Goal: Task Accomplishment & Management: Use online tool/utility

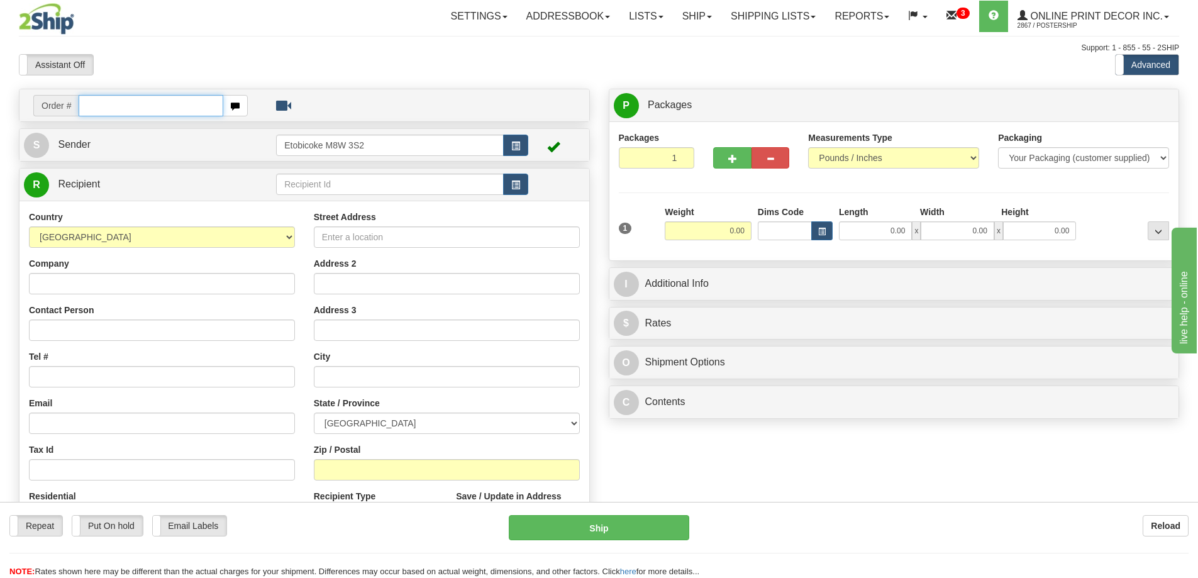
click at [105, 110] on input "text" at bounding box center [151, 105] width 145 height 21
type input "ca-422727"
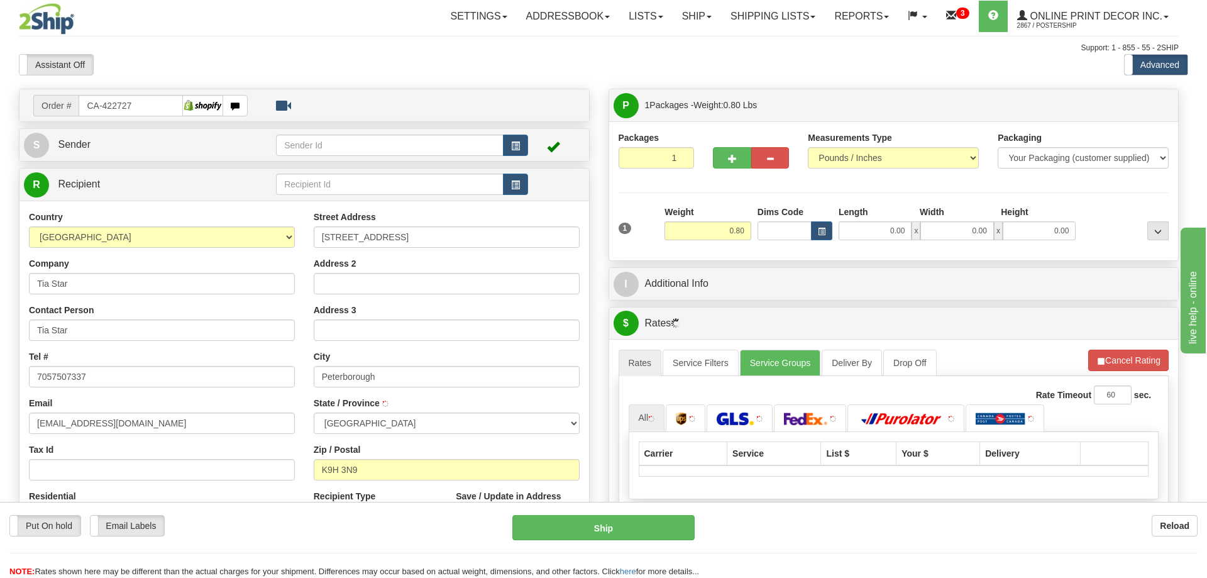
type input "PETERBOROUGH"
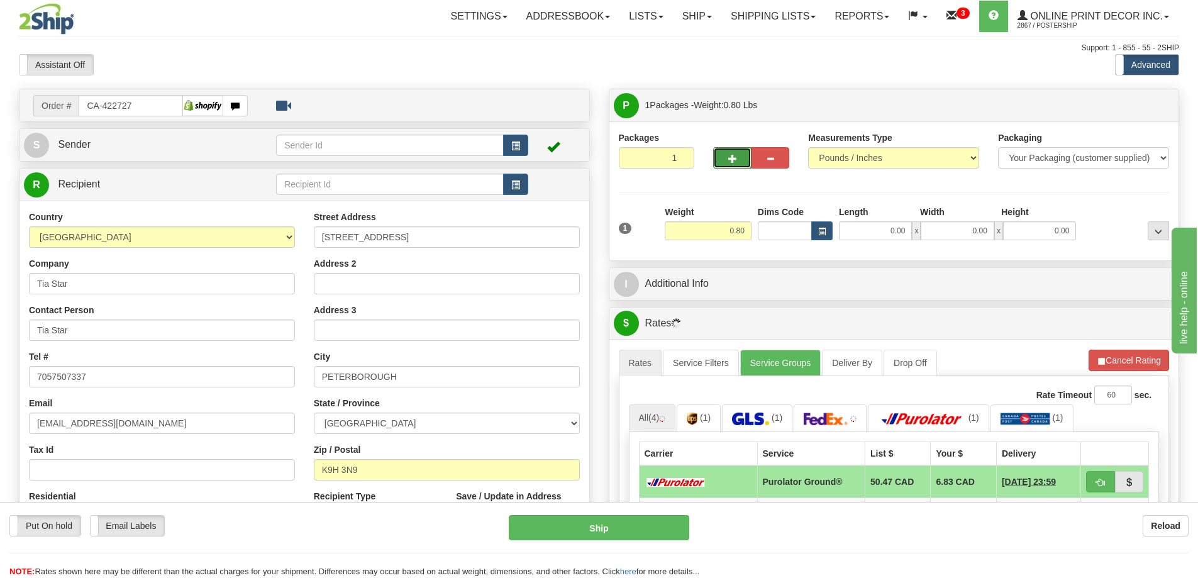
click at [739, 152] on button "button" at bounding box center [732, 157] width 38 height 21
radio input "true"
type input "2"
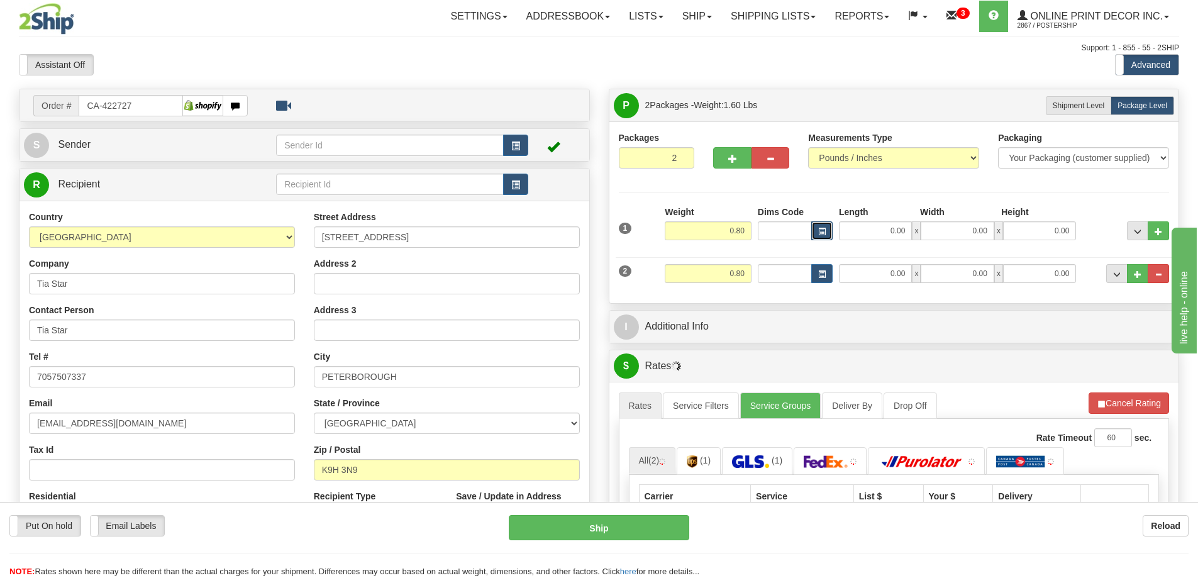
click at [826, 226] on button "button" at bounding box center [821, 230] width 21 height 19
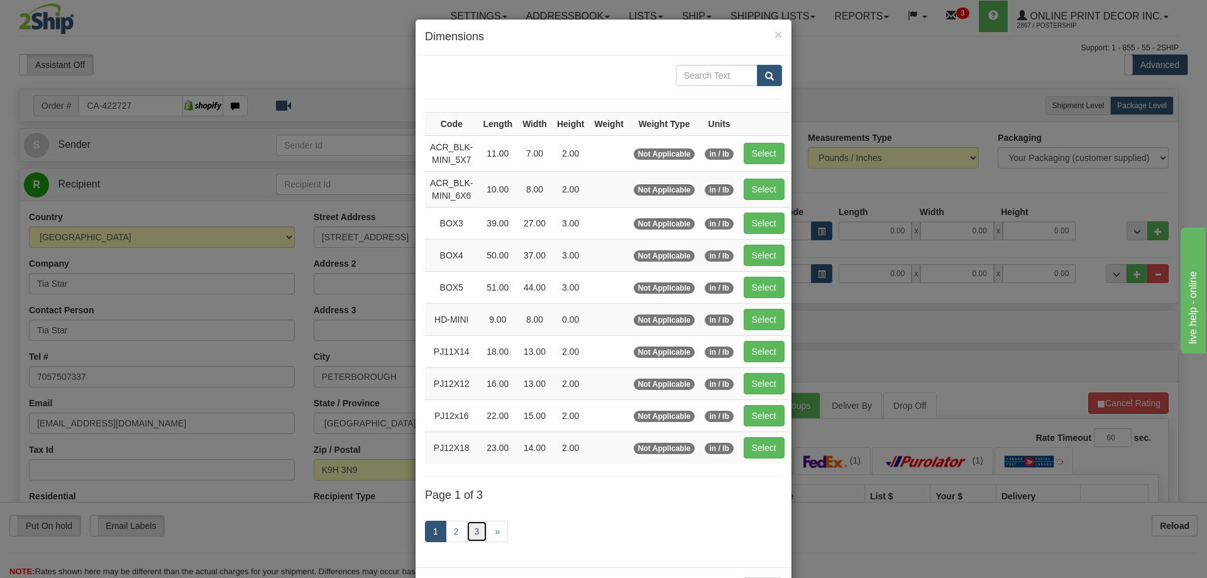
click at [475, 531] on link "3" at bounding box center [477, 531] width 21 height 21
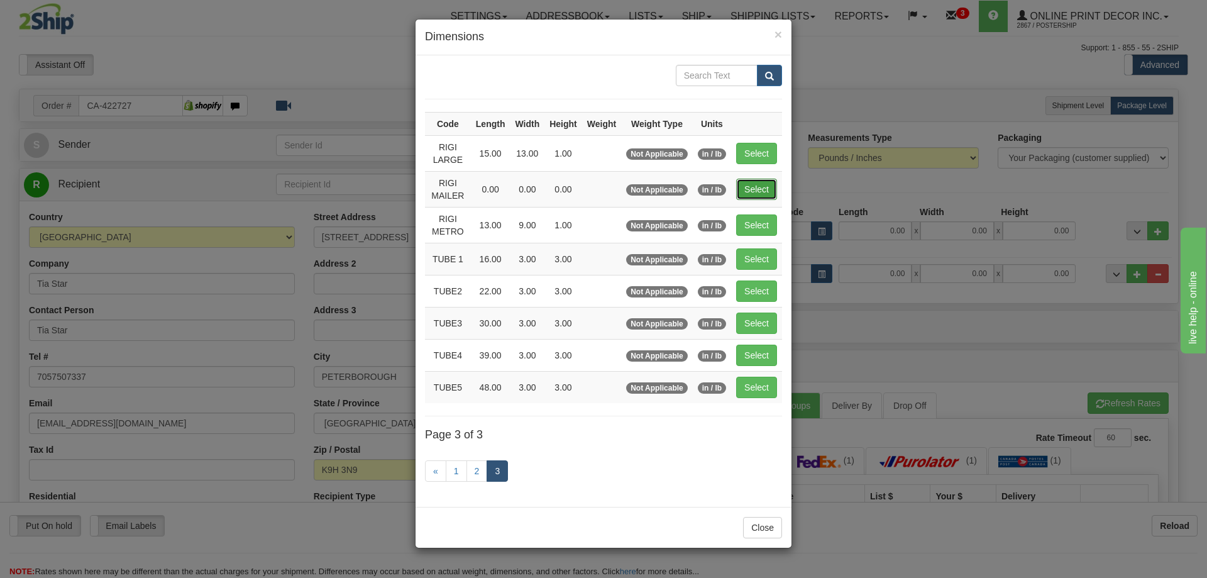
click at [763, 182] on button "Select" at bounding box center [756, 189] width 41 height 21
type input "RIGI MAILER"
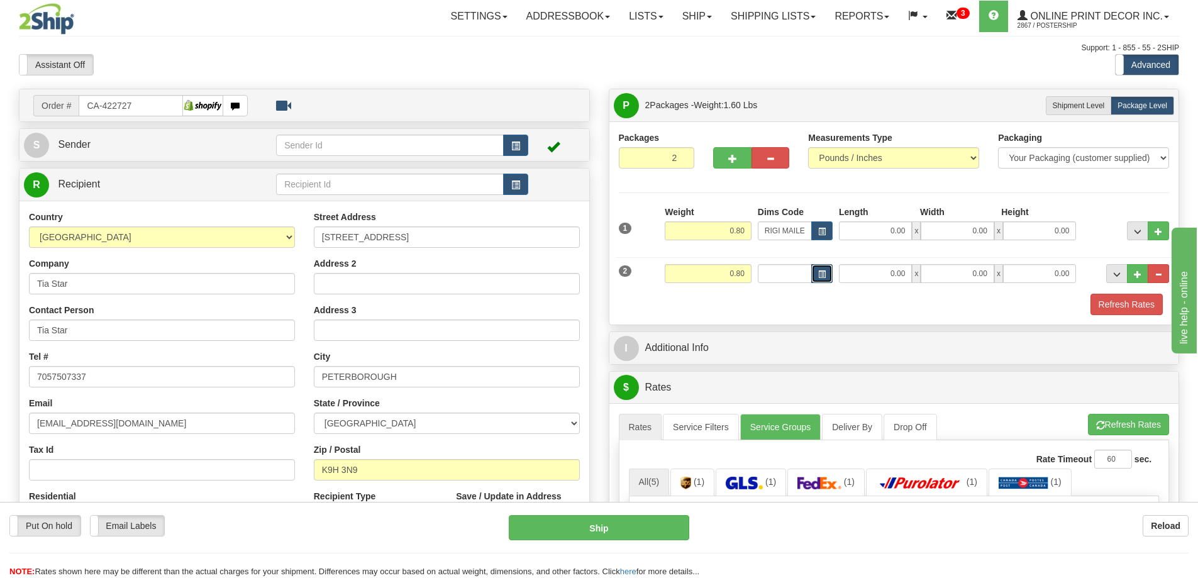
click at [824, 278] on span "button" at bounding box center [822, 274] width 8 height 7
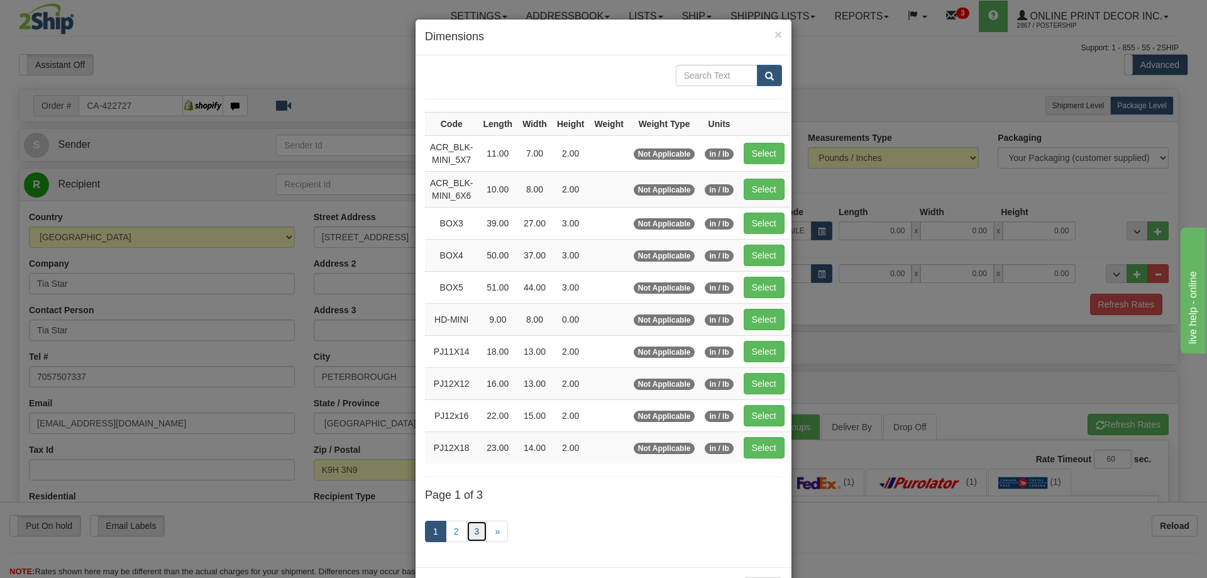
click at [477, 529] on link "3" at bounding box center [477, 531] width 21 height 21
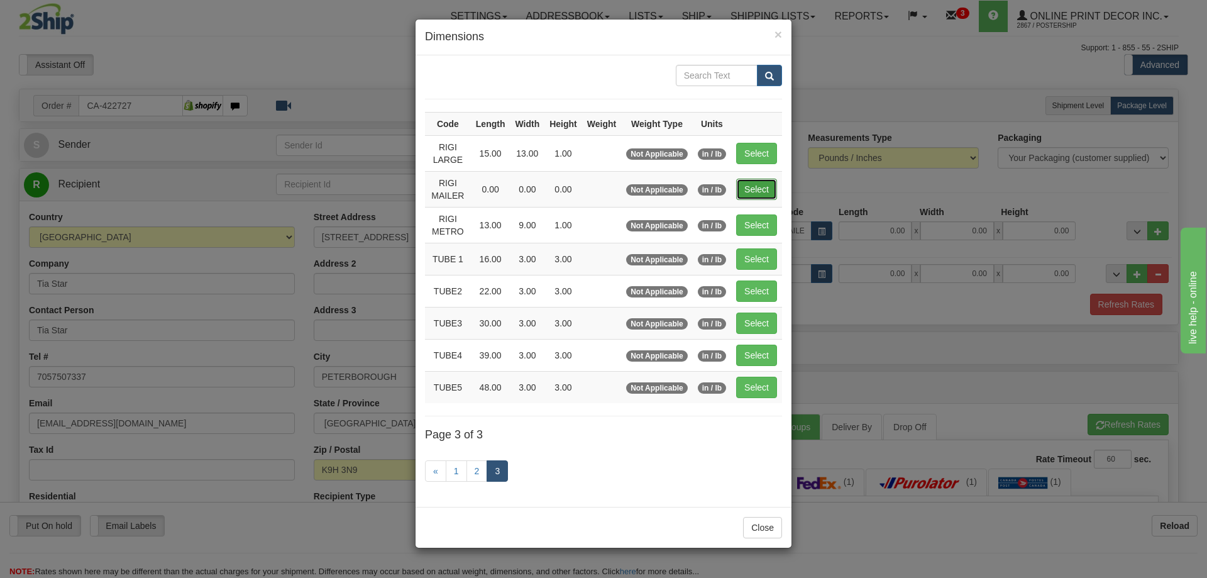
click at [765, 189] on button "Select" at bounding box center [756, 189] width 41 height 21
type input "RIGI MAILER"
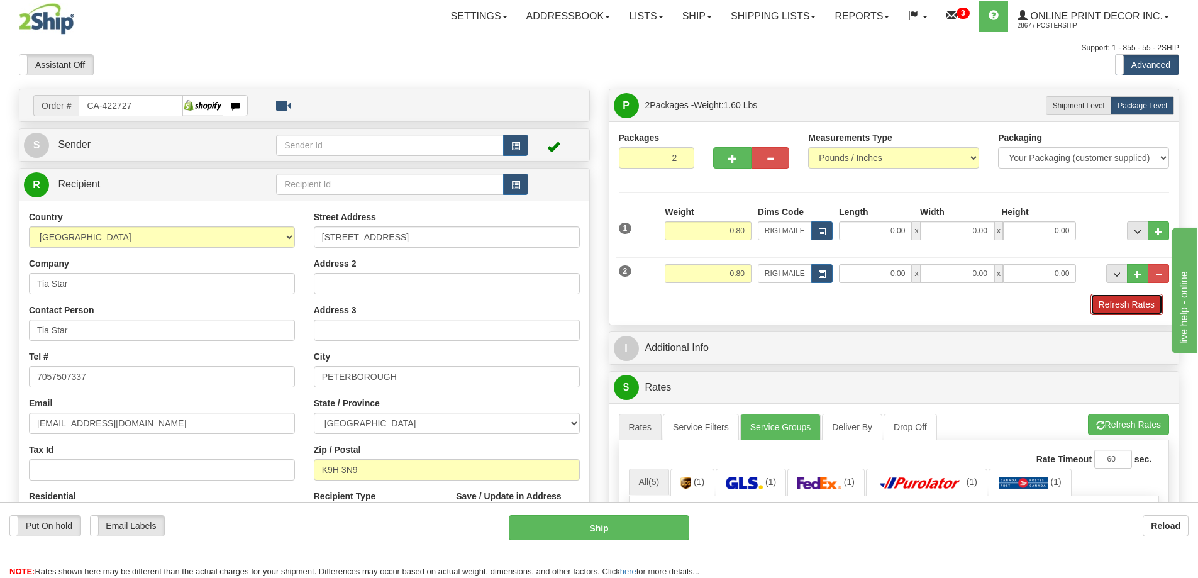
click at [1123, 311] on button "Refresh Rates" at bounding box center [1126, 304] width 72 height 21
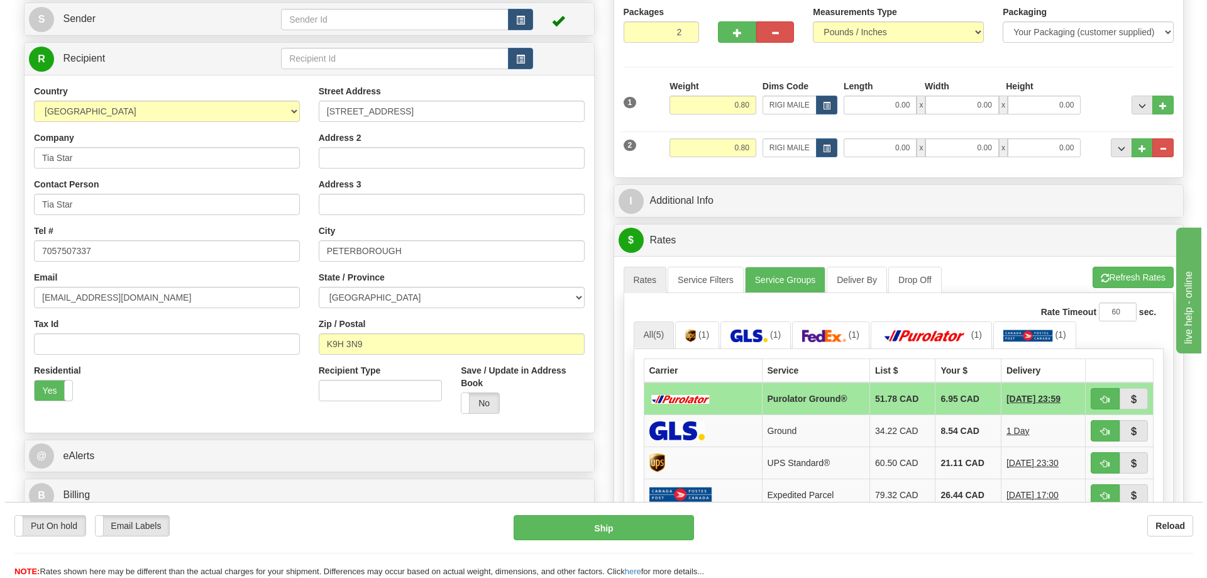
scroll to position [189, 0]
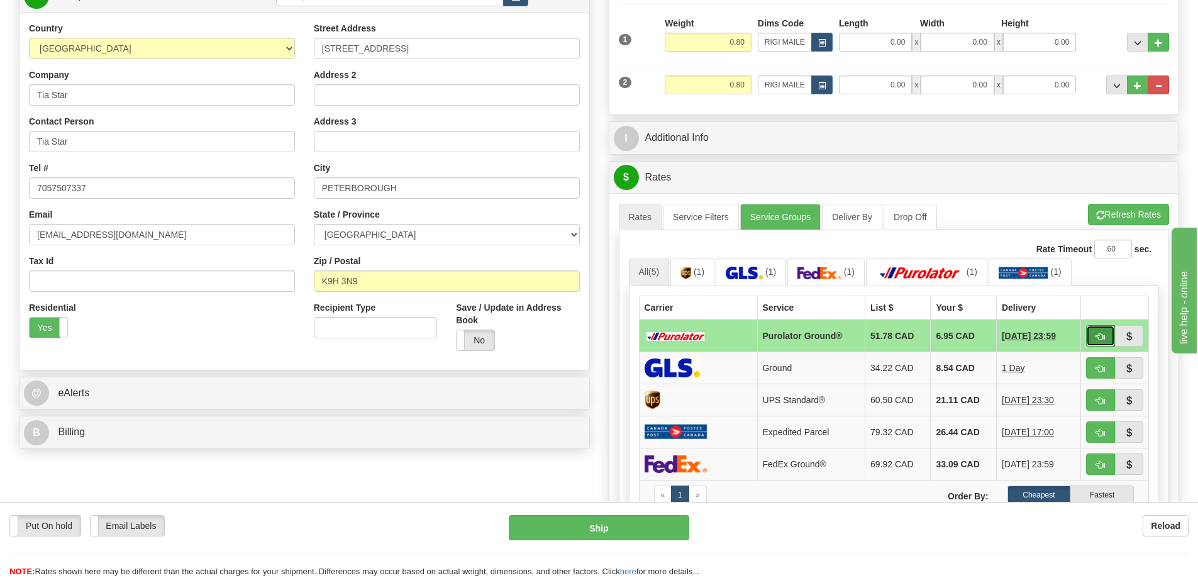
click at [1105, 331] on button "button" at bounding box center [1100, 335] width 29 height 21
type input "260"
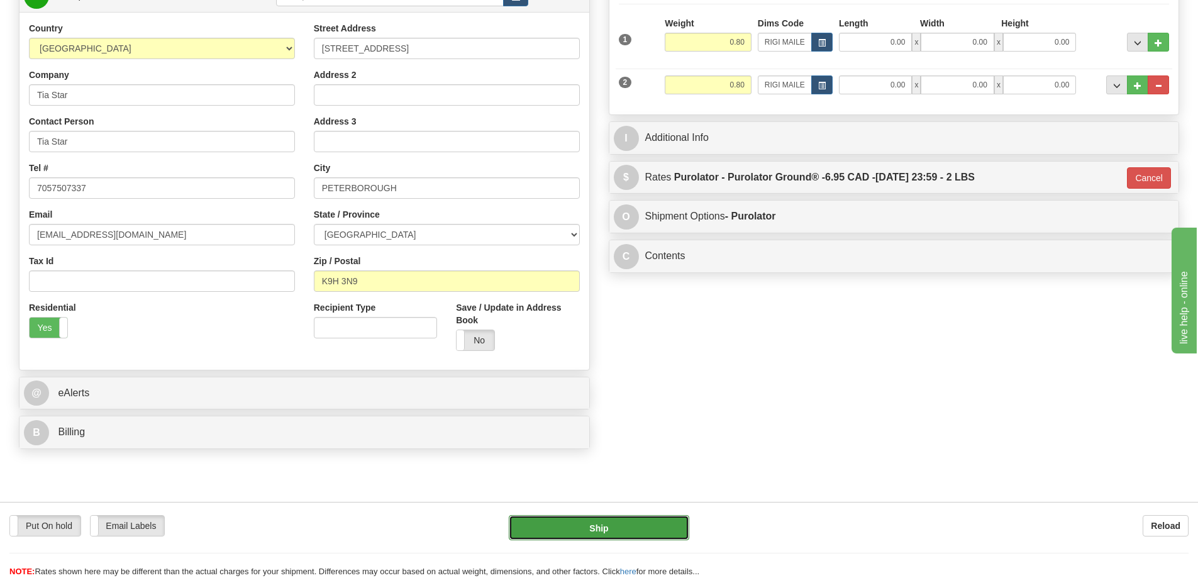
click at [644, 517] on button "Ship" at bounding box center [599, 527] width 180 height 25
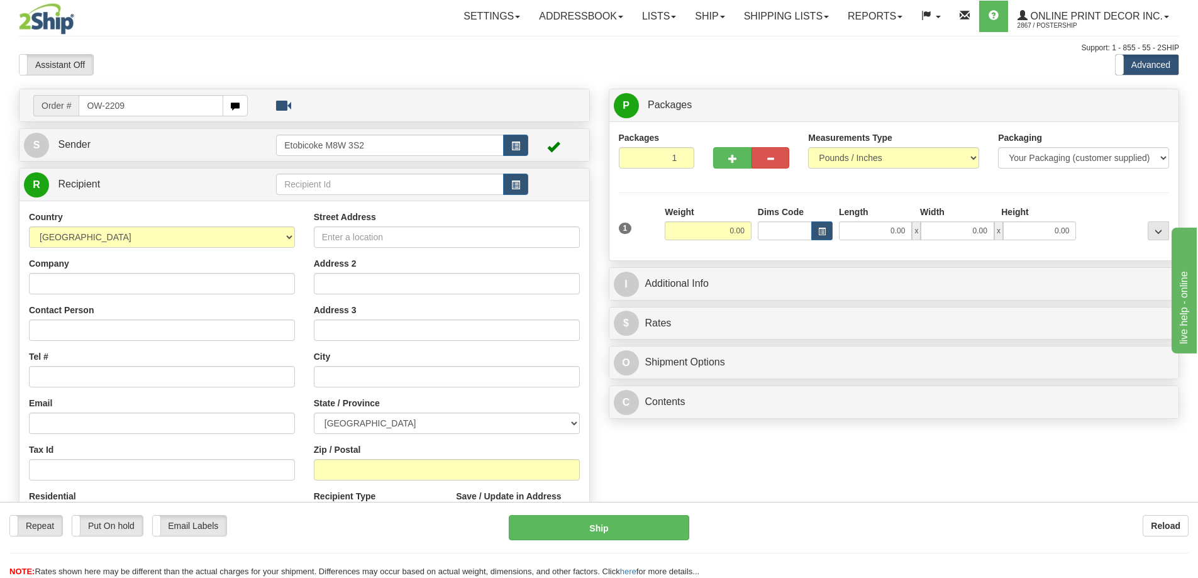
type input "OW-2209"
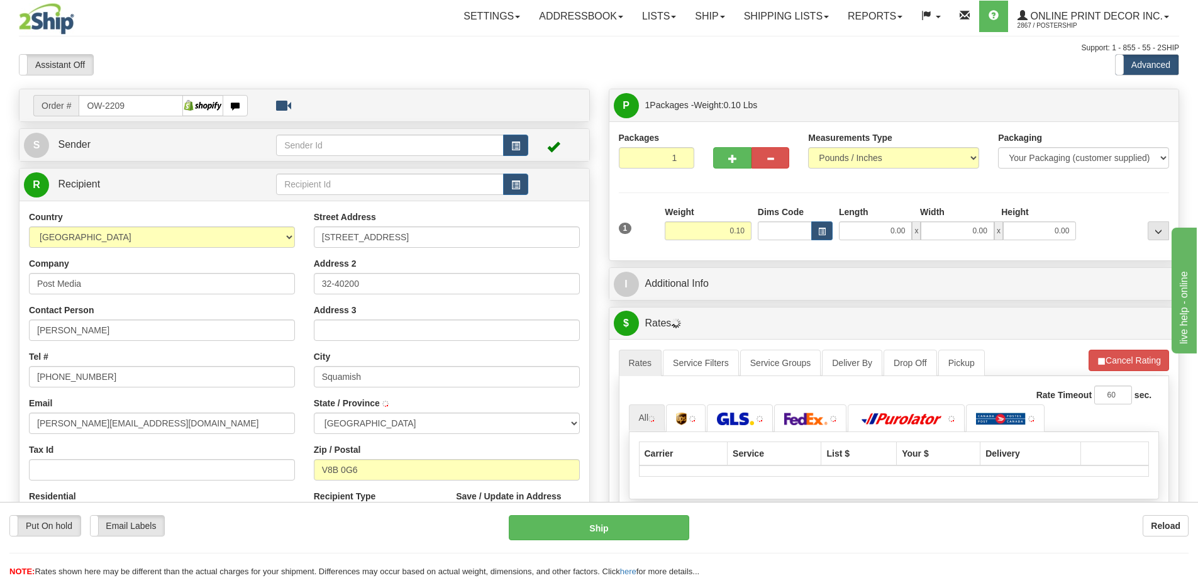
type input "SQUAMISH"
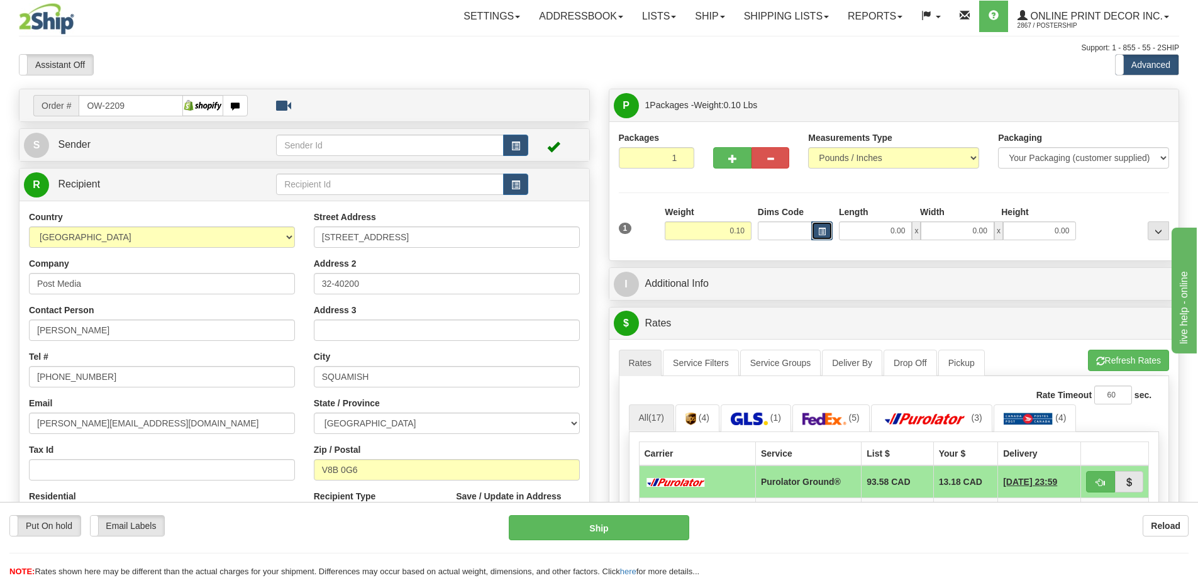
click at [822, 228] on span "button" at bounding box center [822, 231] width 8 height 7
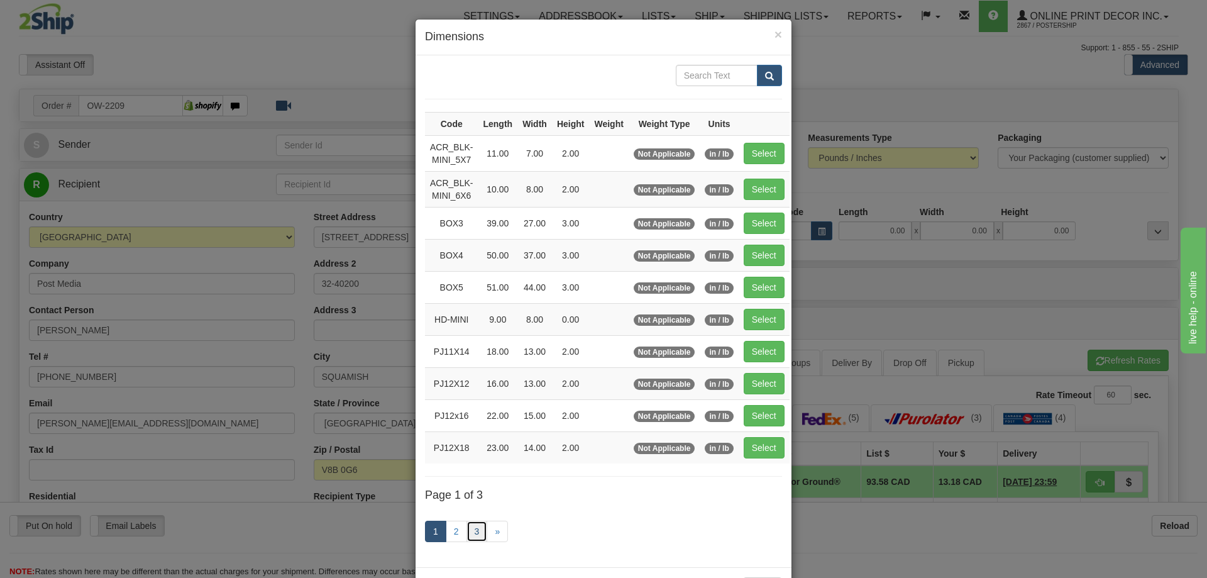
click at [473, 530] on link "3" at bounding box center [477, 531] width 21 height 21
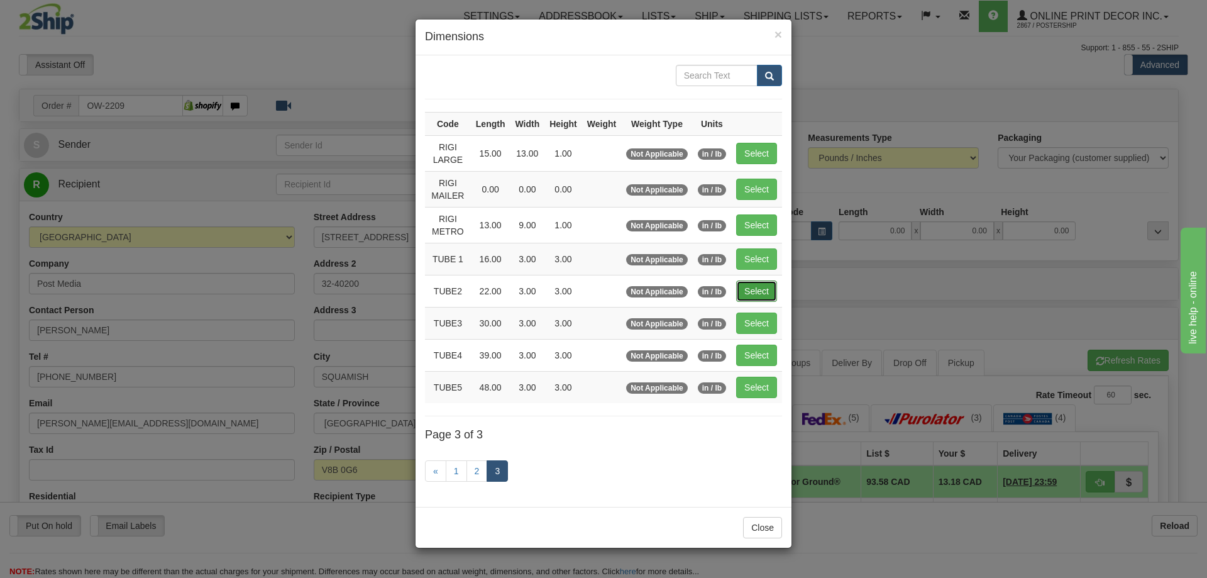
click at [760, 287] on button "Select" at bounding box center [756, 290] width 41 height 21
type input "TUBE2"
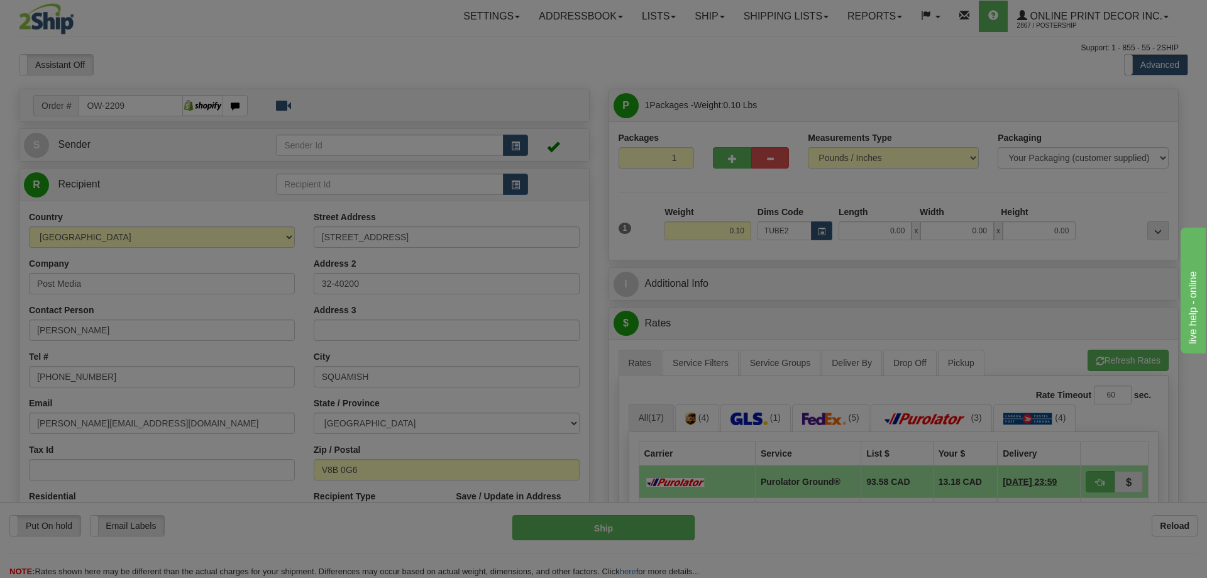
type input "22.00"
type input "3.00"
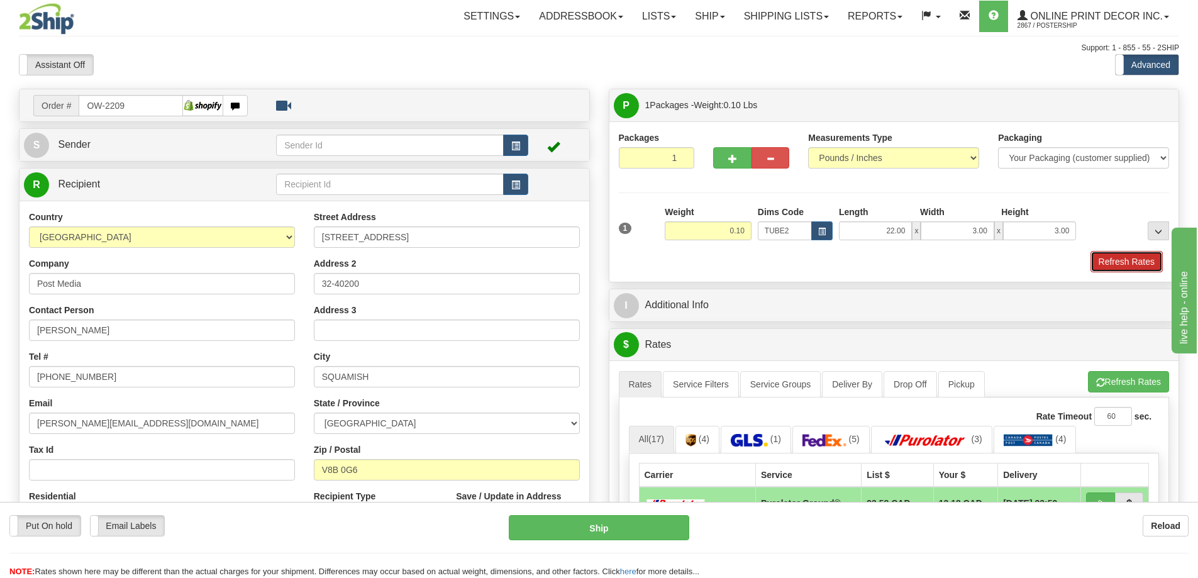
click at [1119, 265] on button "Refresh Rates" at bounding box center [1126, 261] width 72 height 21
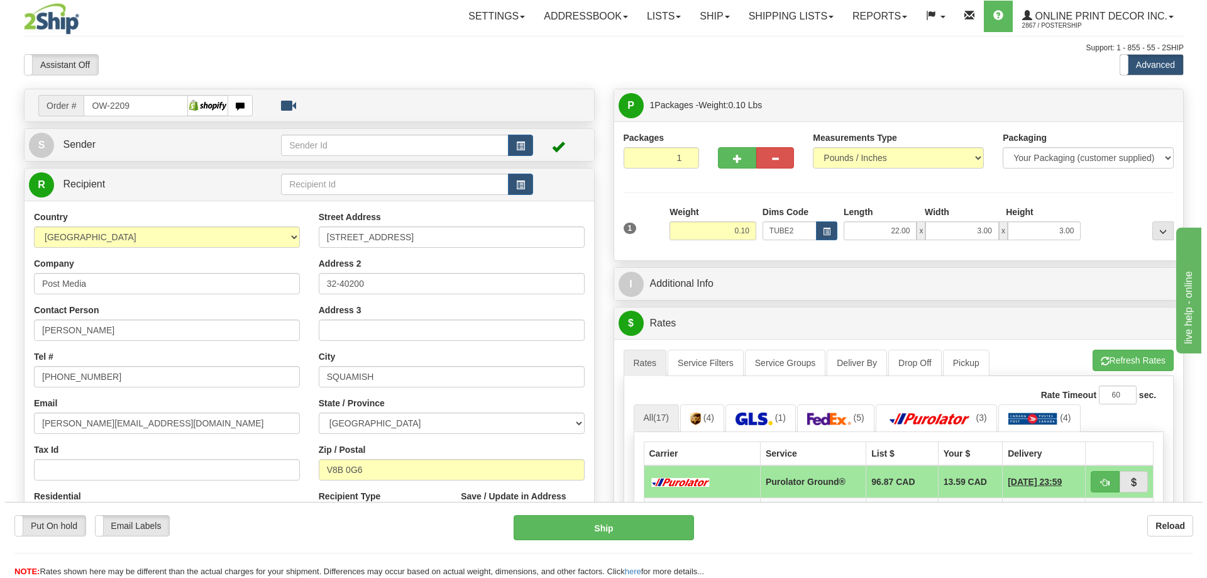
scroll to position [126, 0]
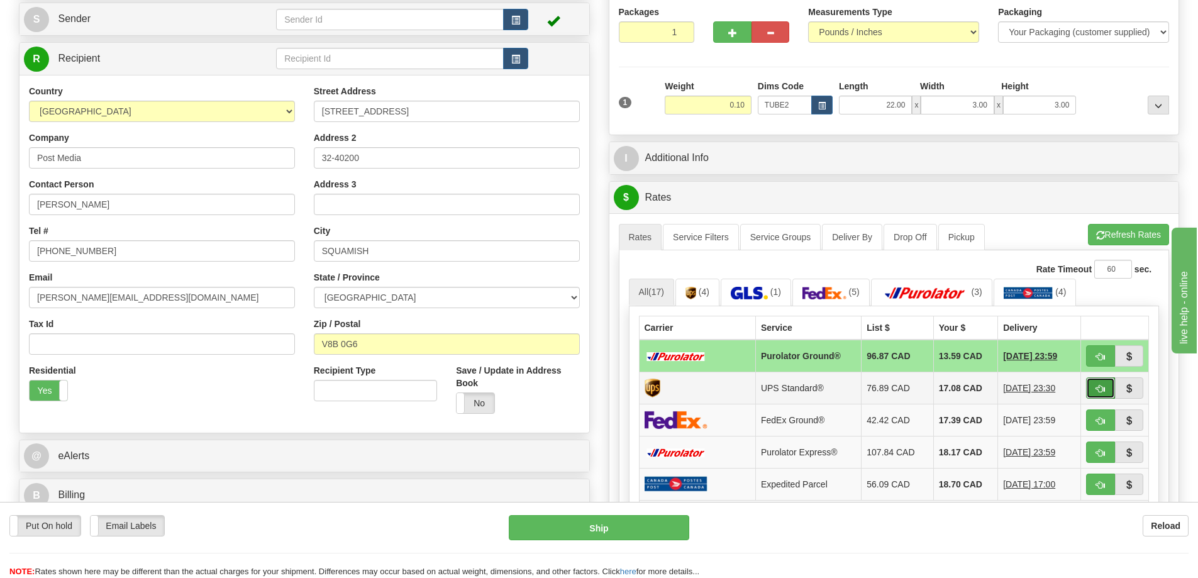
click at [1101, 383] on button "button" at bounding box center [1100, 387] width 29 height 21
type input "11"
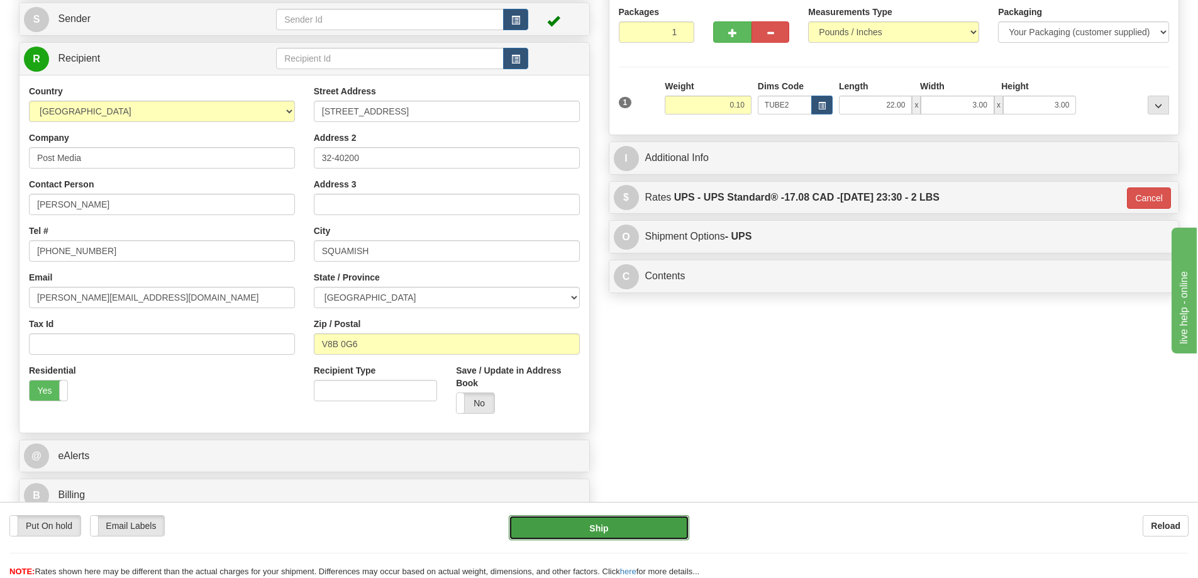
click at [561, 531] on button "Ship" at bounding box center [599, 527] width 180 height 25
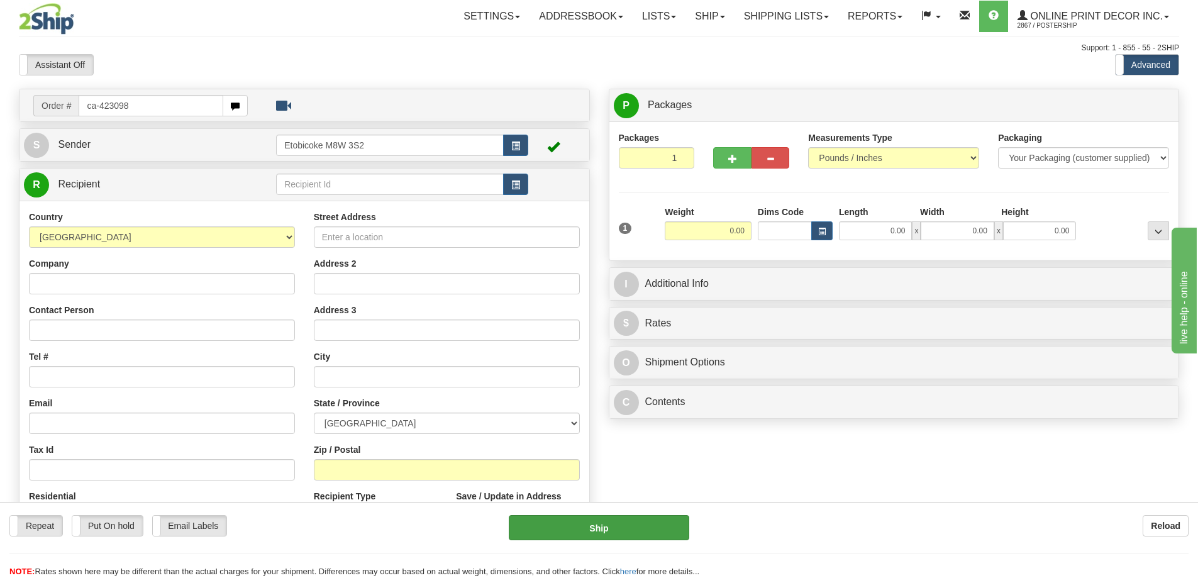
type input "ca-423098"
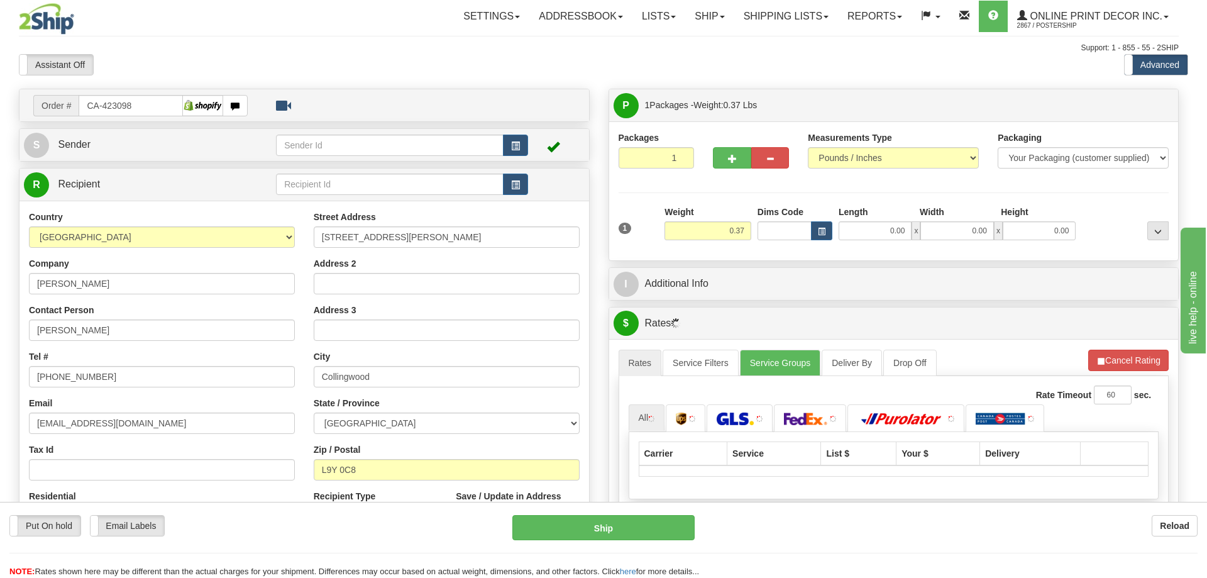
type input "COLLINGWOOD"
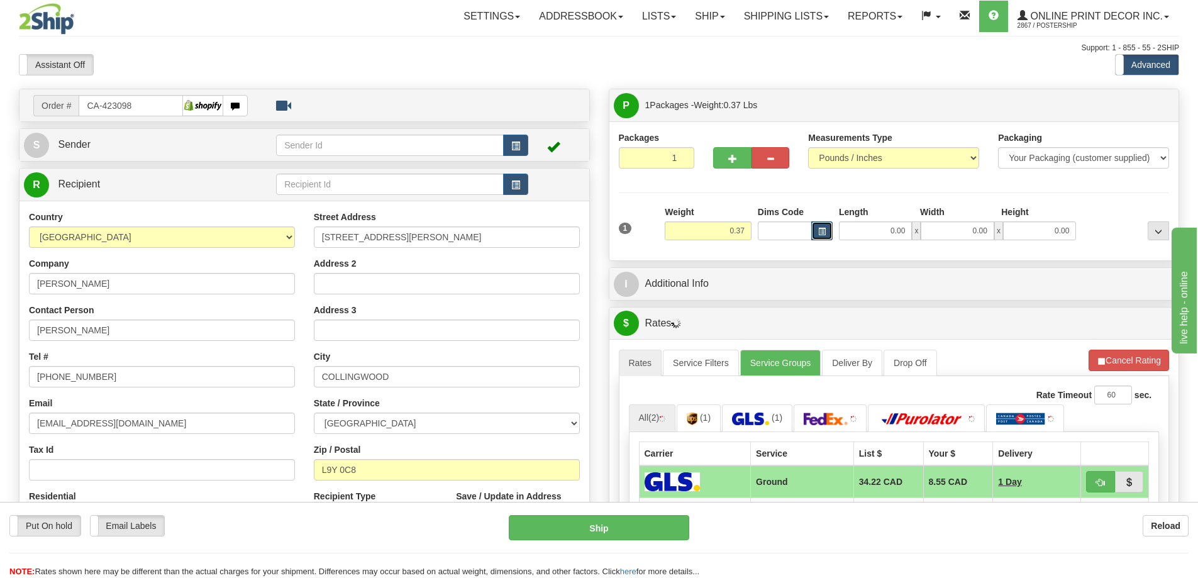
click at [828, 224] on button "button" at bounding box center [821, 230] width 21 height 19
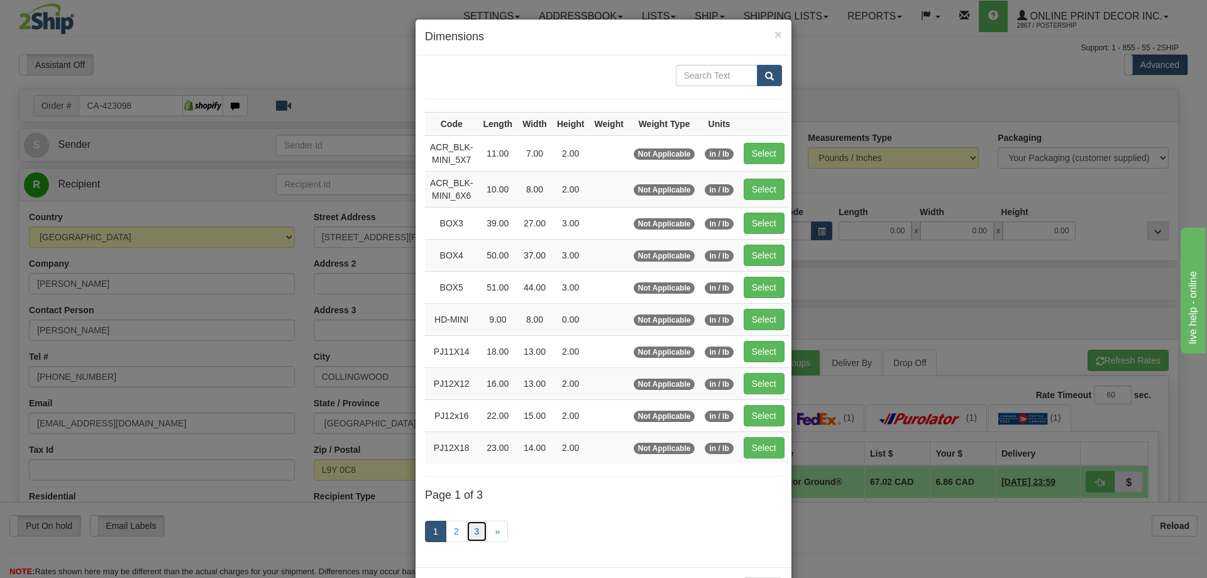
click at [470, 524] on link "3" at bounding box center [477, 531] width 21 height 21
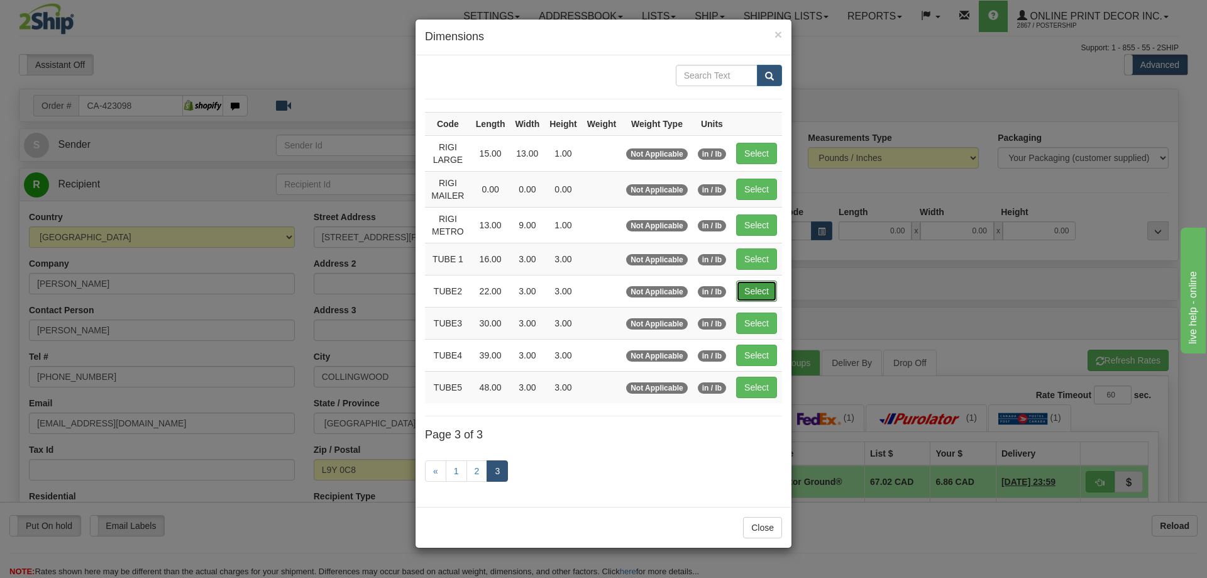
click at [770, 289] on button "Select" at bounding box center [756, 290] width 41 height 21
type input "TUBE2"
type input "22.00"
type input "3.00"
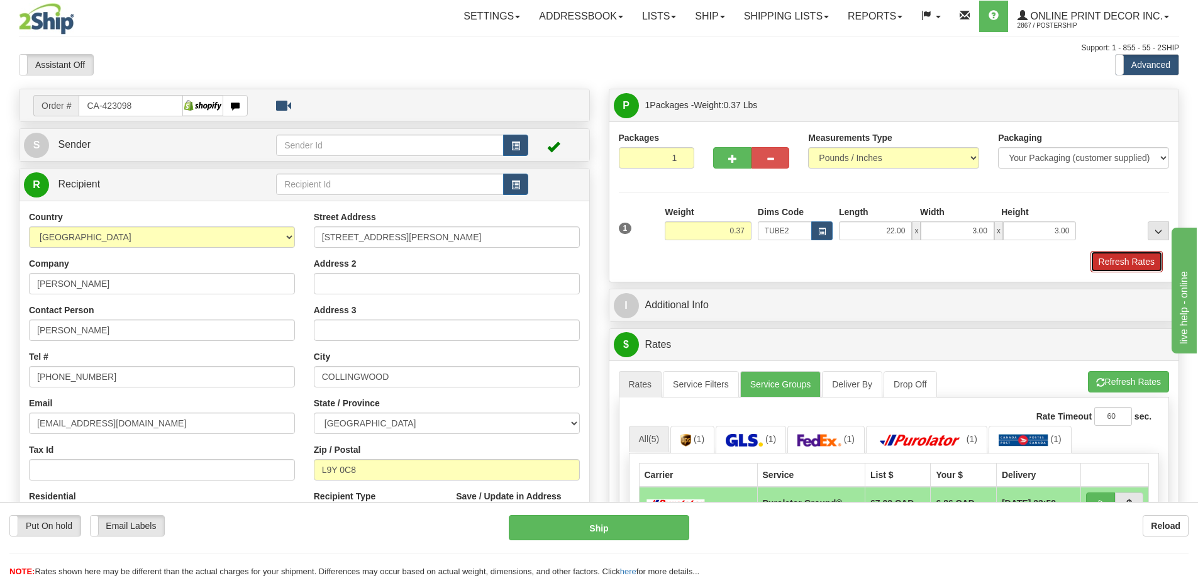
click at [1130, 255] on button "Refresh Rates" at bounding box center [1126, 261] width 72 height 21
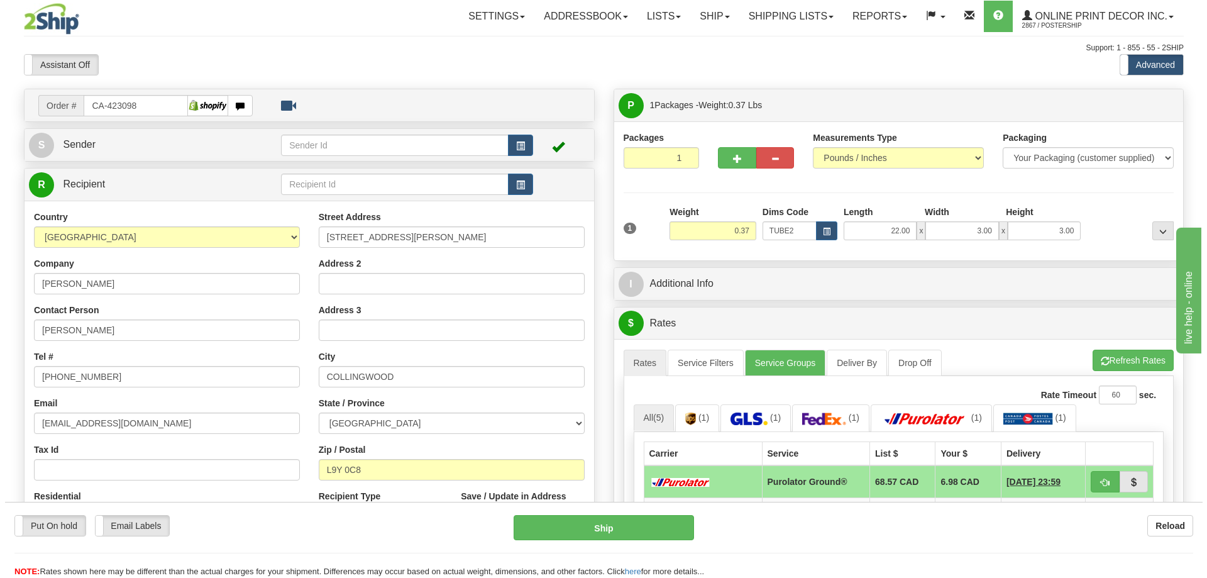
scroll to position [126, 0]
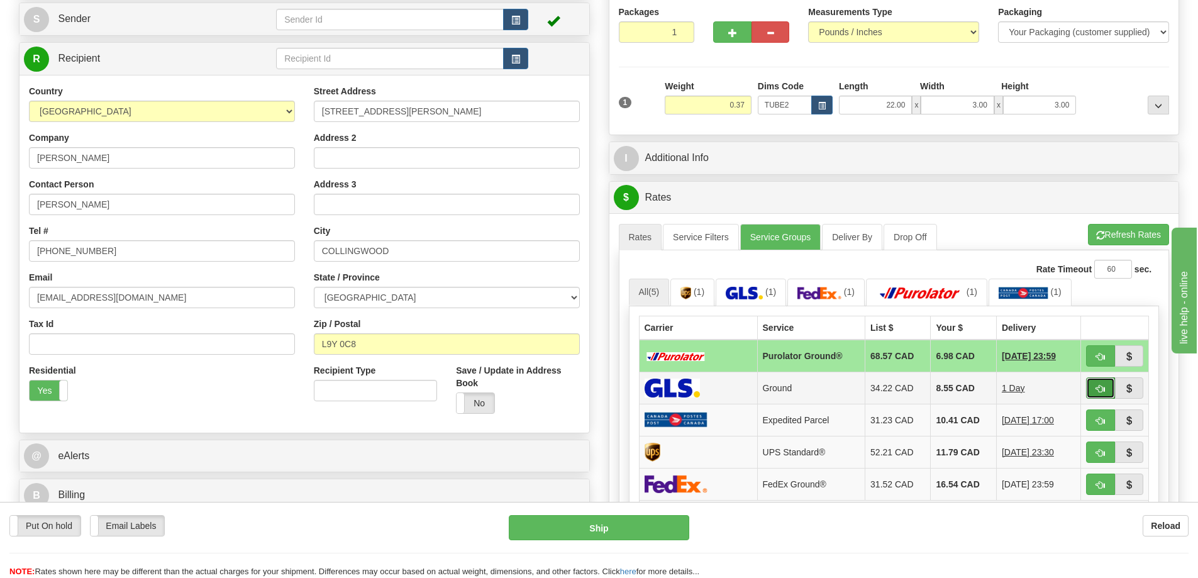
click at [1100, 387] on span "button" at bounding box center [1100, 389] width 9 height 8
type input "1"
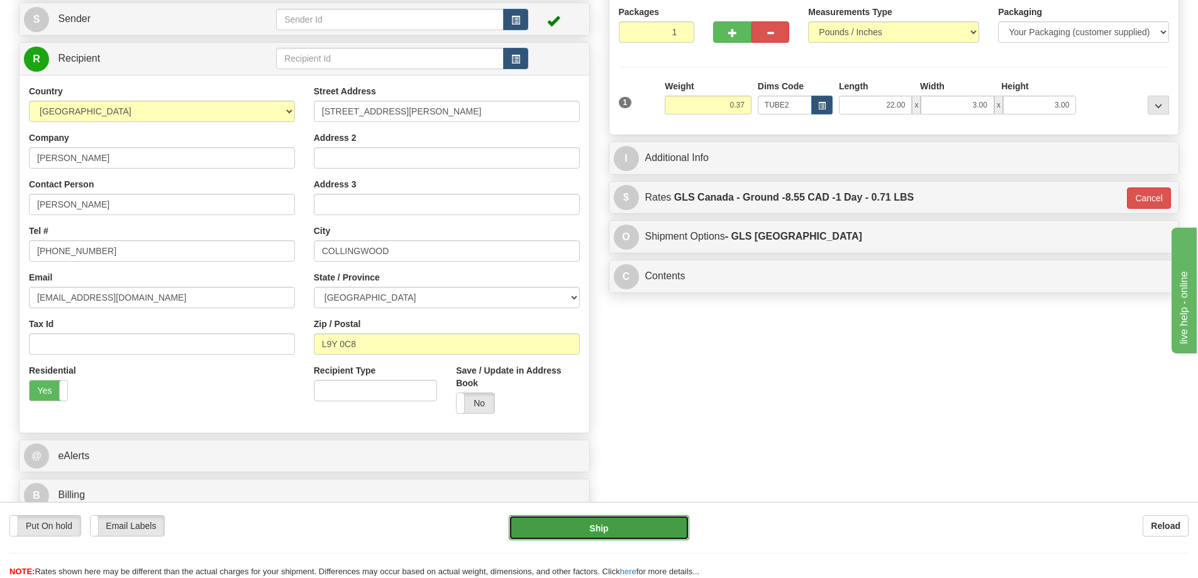
click at [648, 530] on button "Ship" at bounding box center [599, 527] width 180 height 25
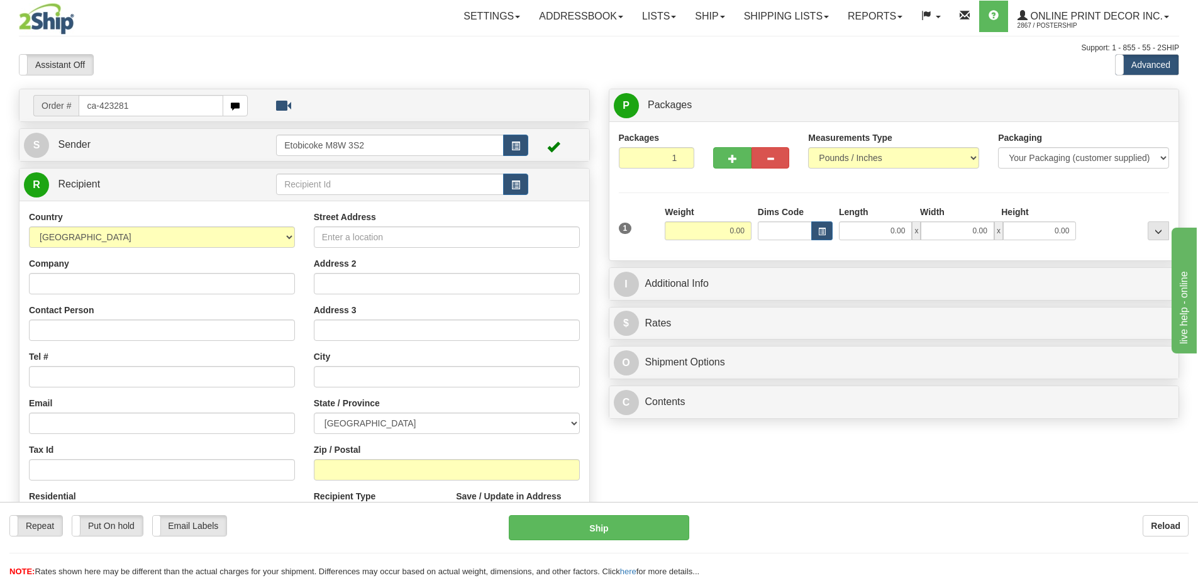
type input "ca-423281"
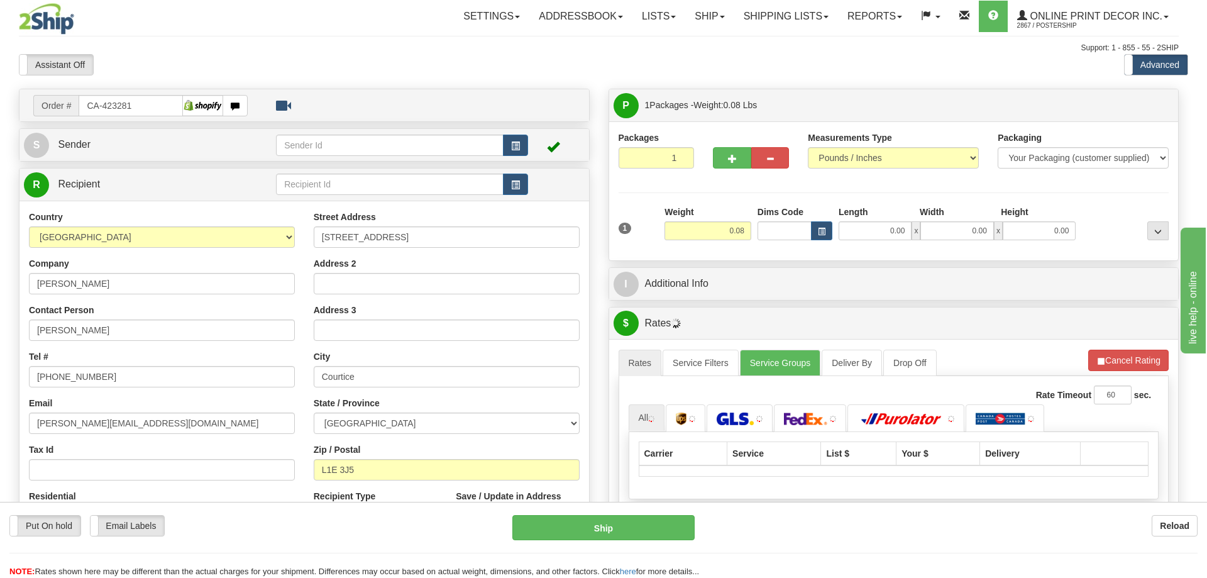
type input "COURTICE"
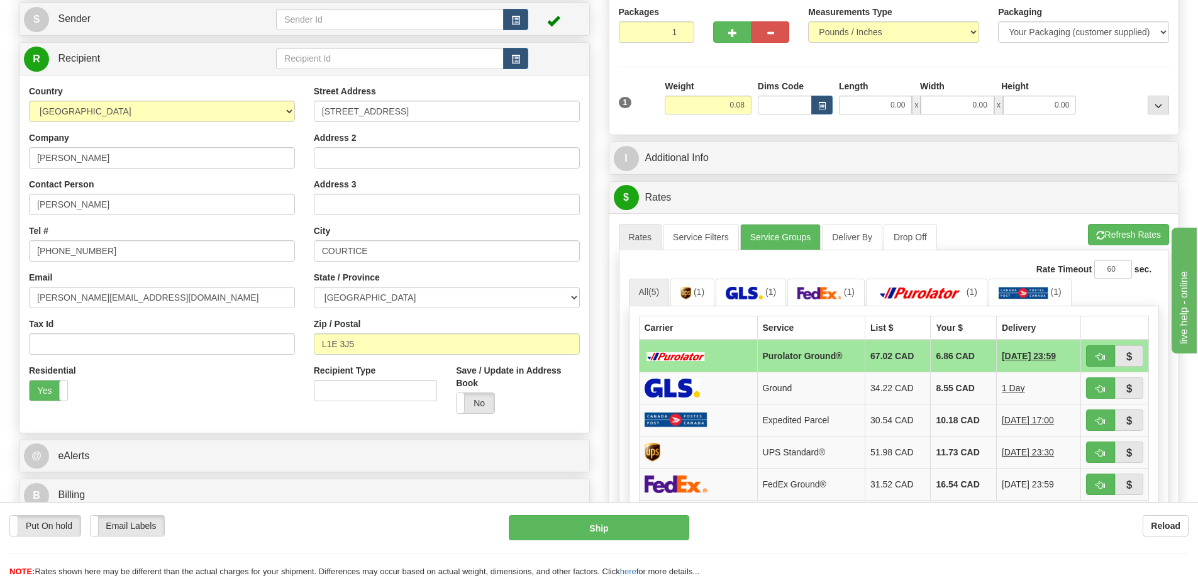
scroll to position [189, 0]
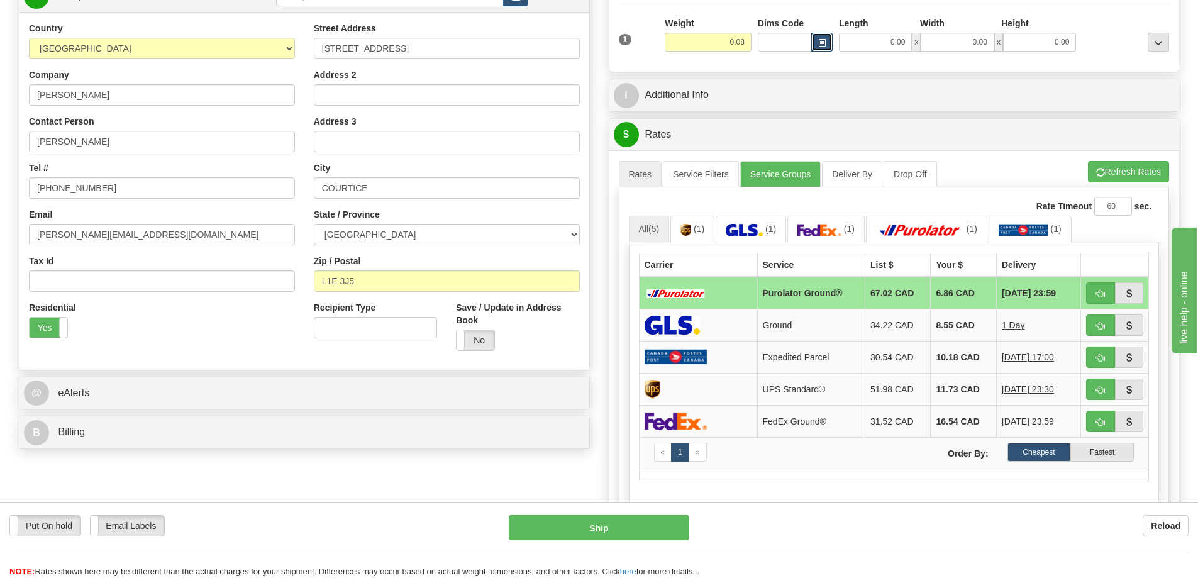
click at [826, 40] on button "button" at bounding box center [821, 42] width 21 height 19
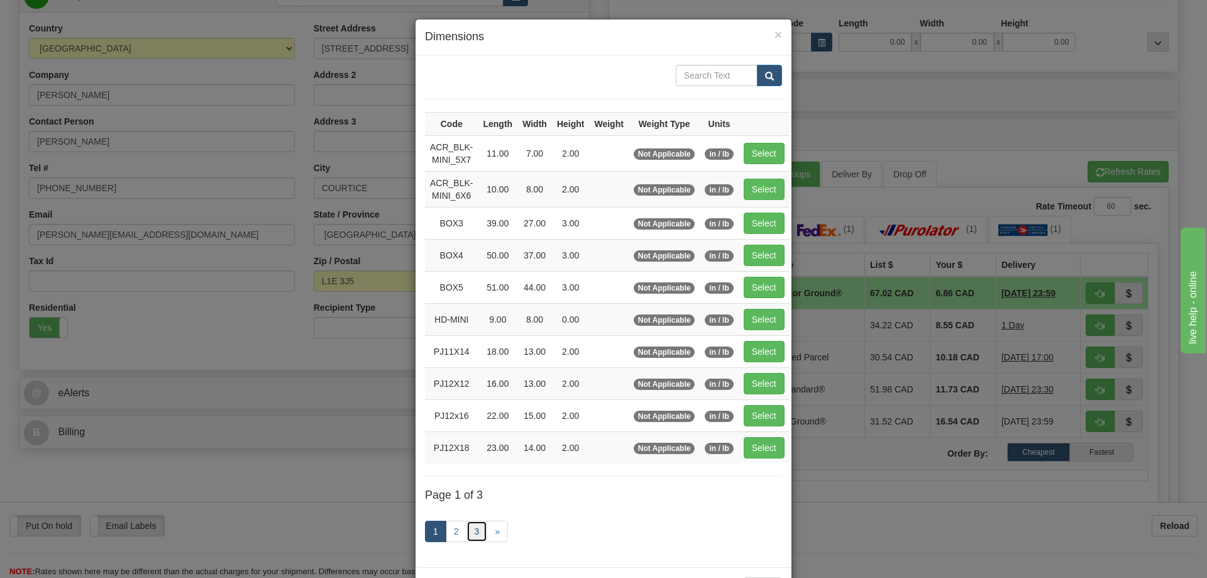
click at [468, 529] on link "3" at bounding box center [477, 531] width 21 height 21
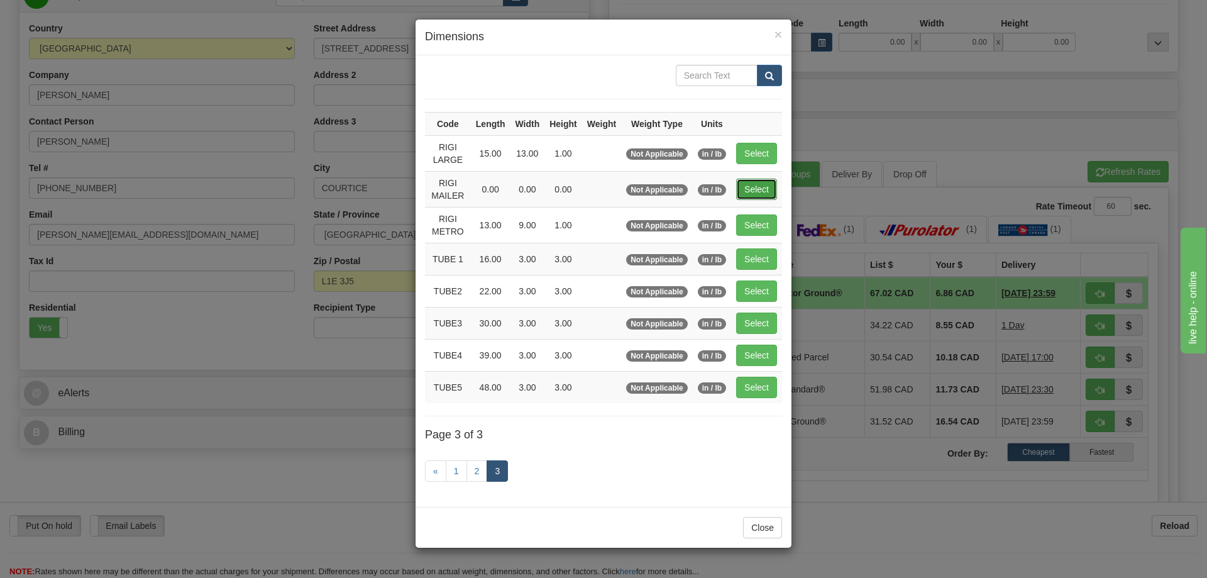
click at [764, 183] on button "Select" at bounding box center [756, 189] width 41 height 21
type input "RIGI MAILER"
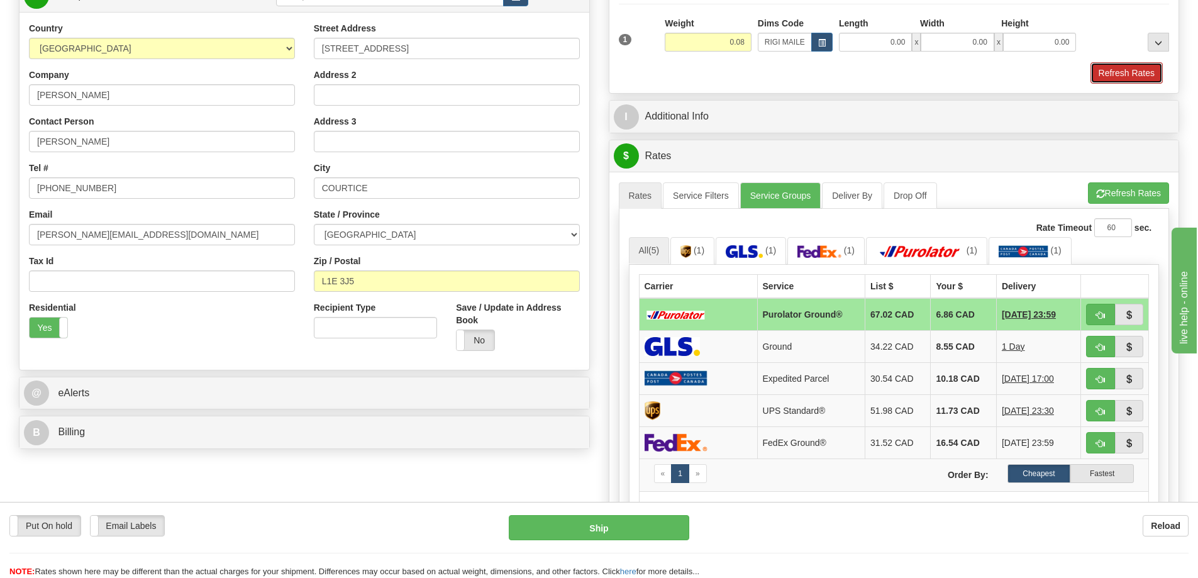
click at [1117, 68] on button "Refresh Rates" at bounding box center [1126, 72] width 72 height 21
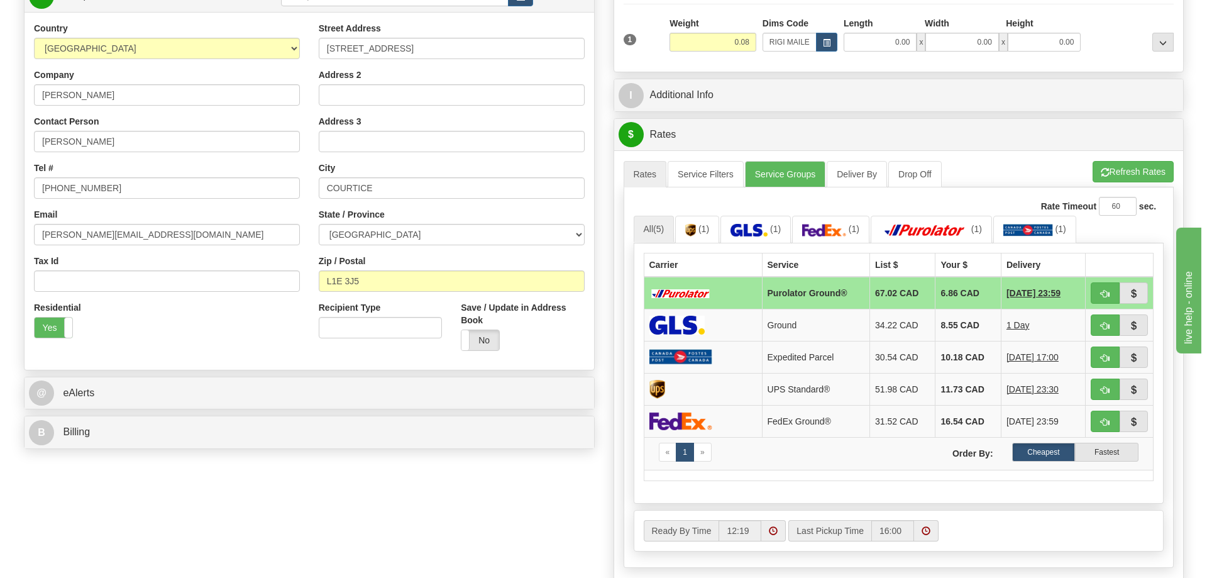
scroll to position [251, 0]
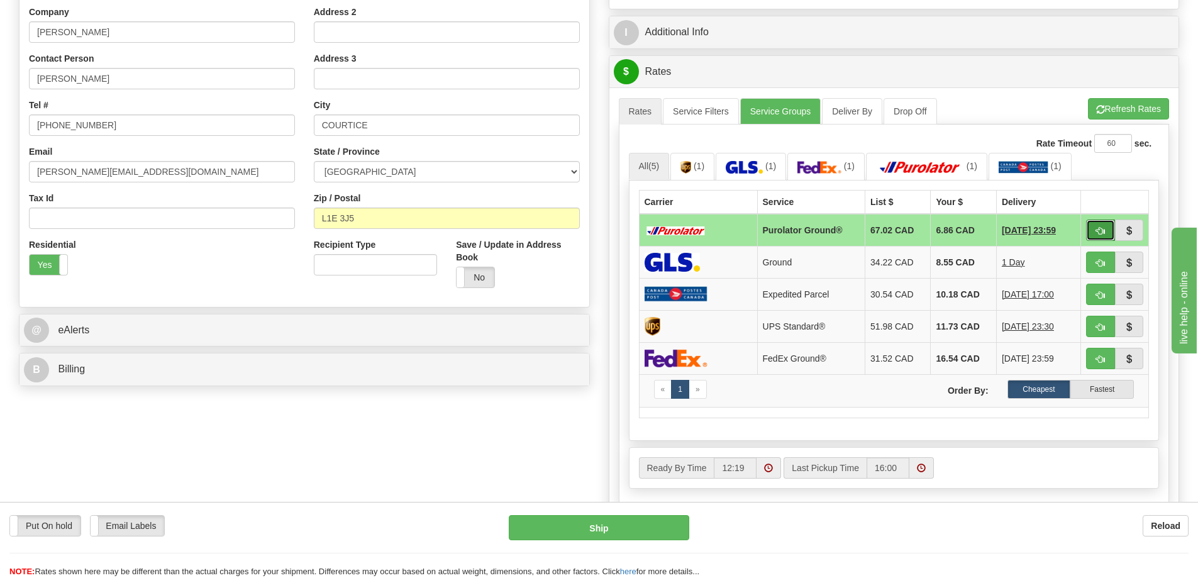
click at [1096, 229] on span "button" at bounding box center [1100, 231] width 9 height 8
type input "260"
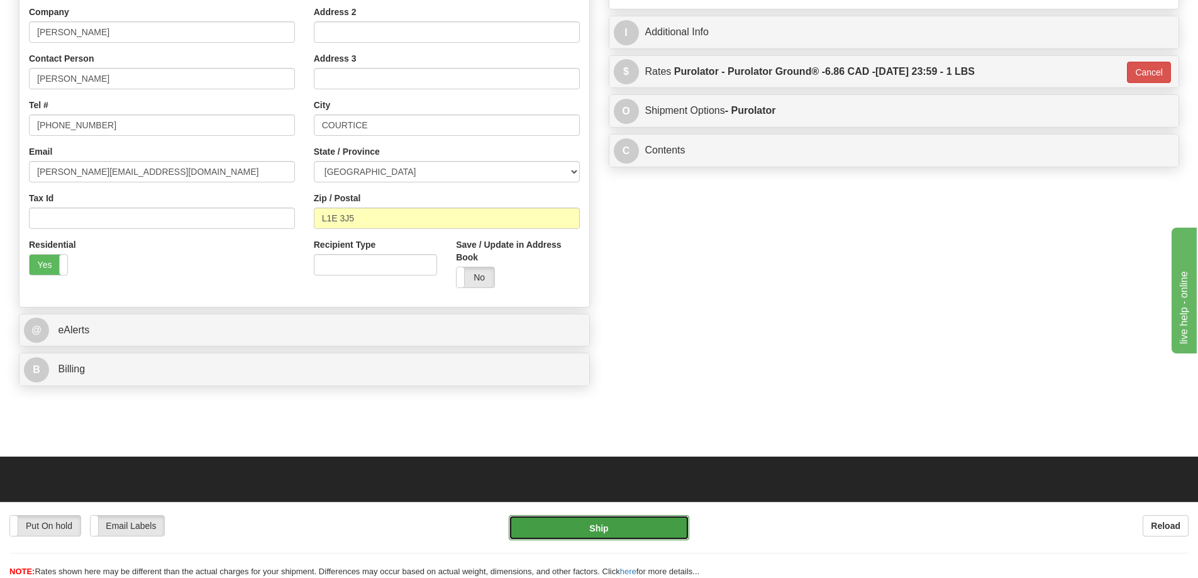
click at [645, 524] on button "Ship" at bounding box center [599, 527] width 180 height 25
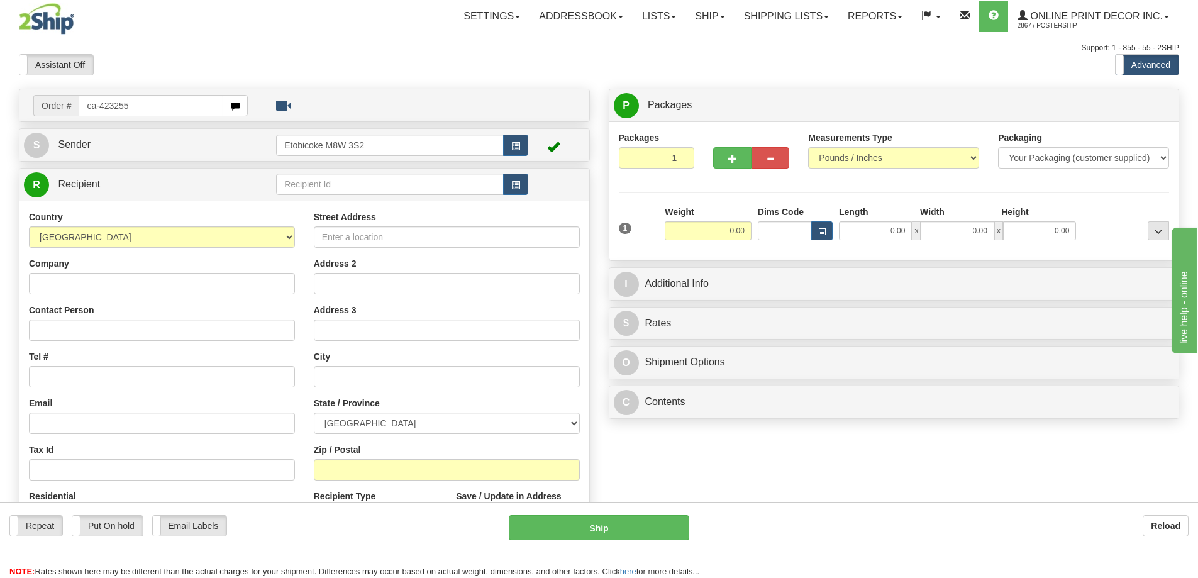
type input "ca-423255"
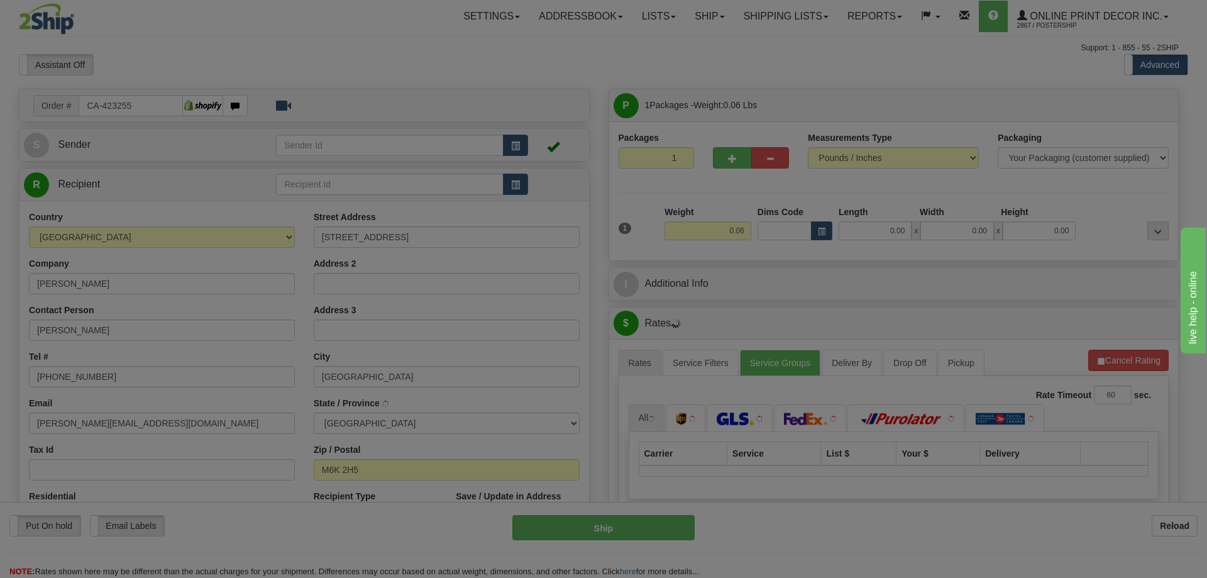
type input "TORONTO"
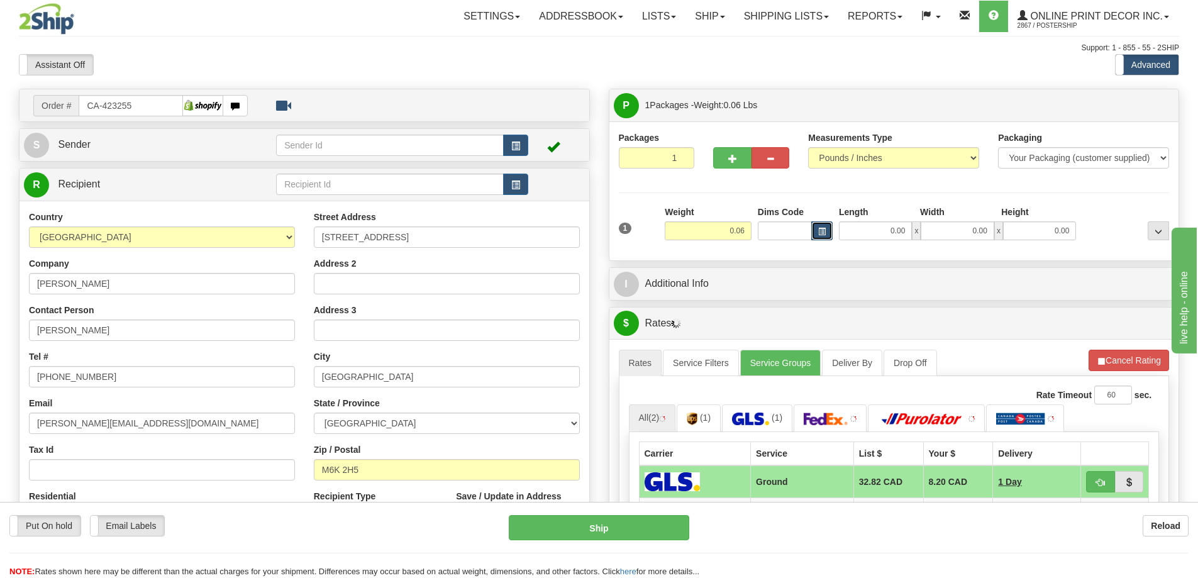
click at [822, 226] on button "button" at bounding box center [821, 230] width 21 height 19
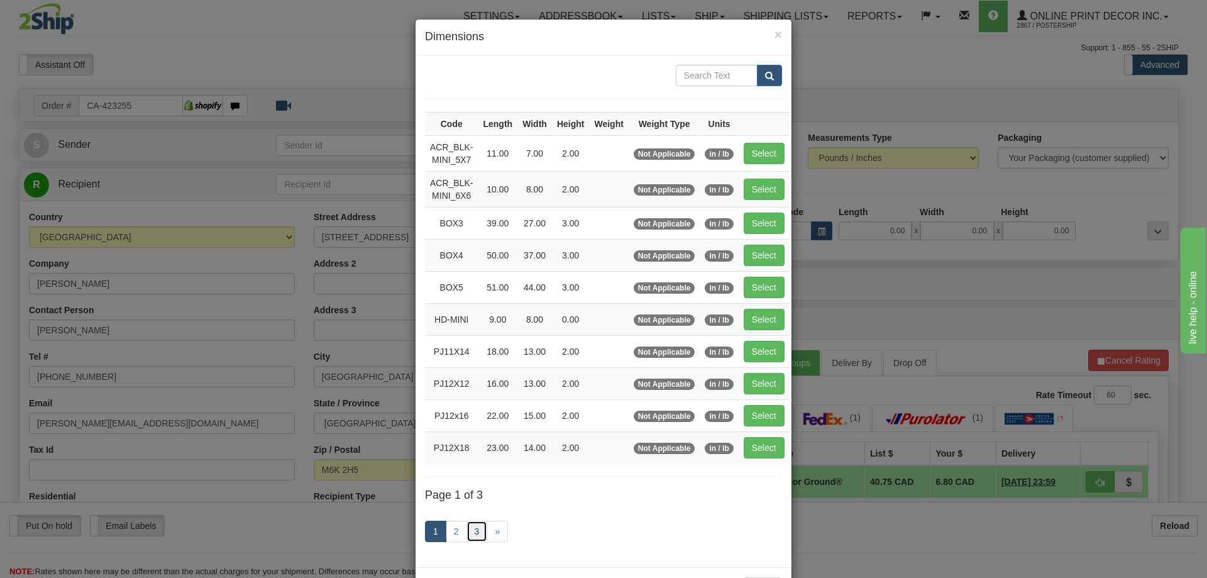
click at [467, 533] on link "3" at bounding box center [477, 531] width 21 height 21
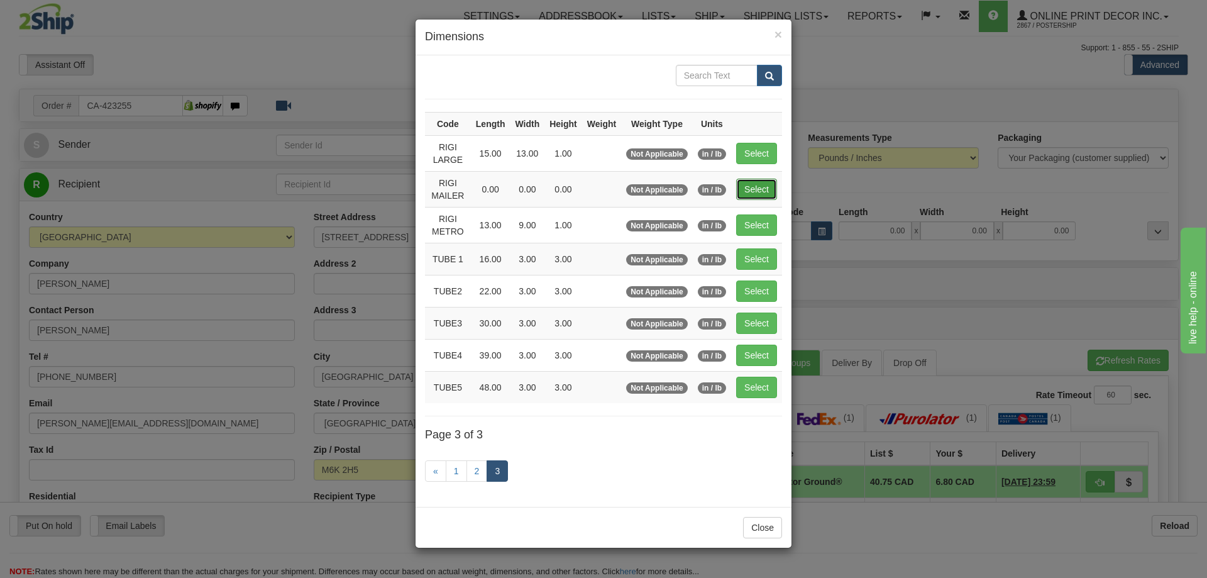
click at [756, 184] on button "Select" at bounding box center [756, 189] width 41 height 21
type input "RIGI MAILER"
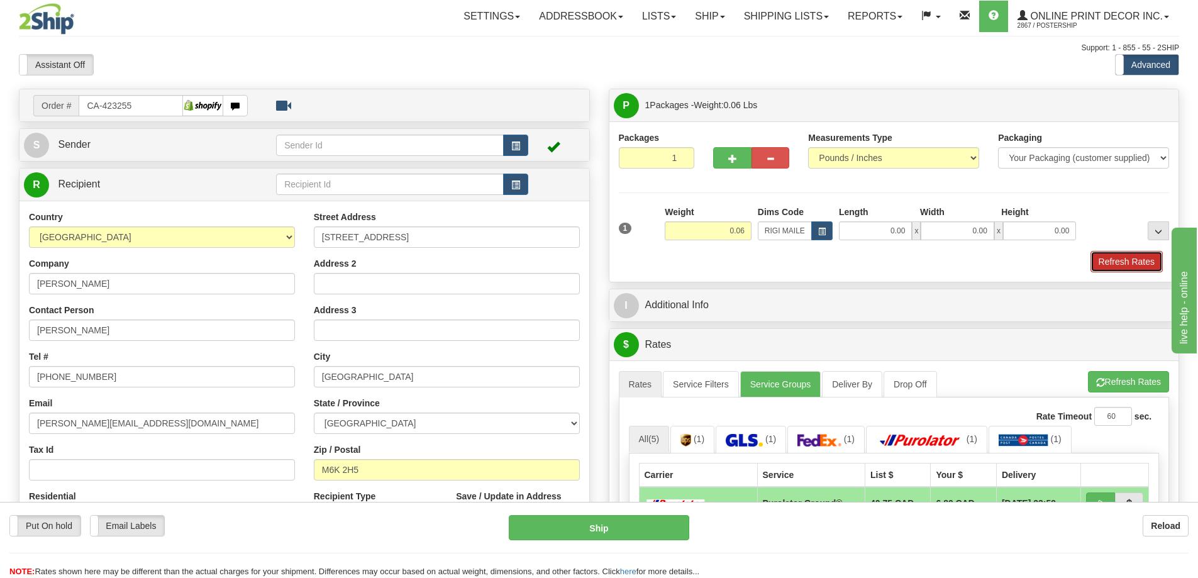
click at [1149, 257] on button "Refresh Rates" at bounding box center [1126, 261] width 72 height 21
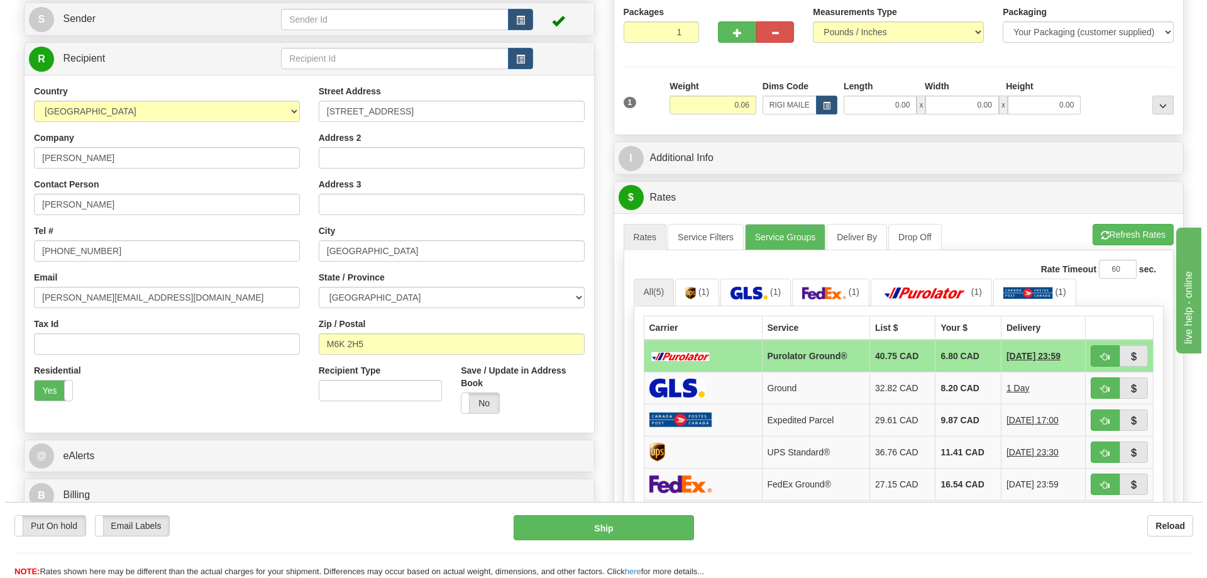
scroll to position [189, 0]
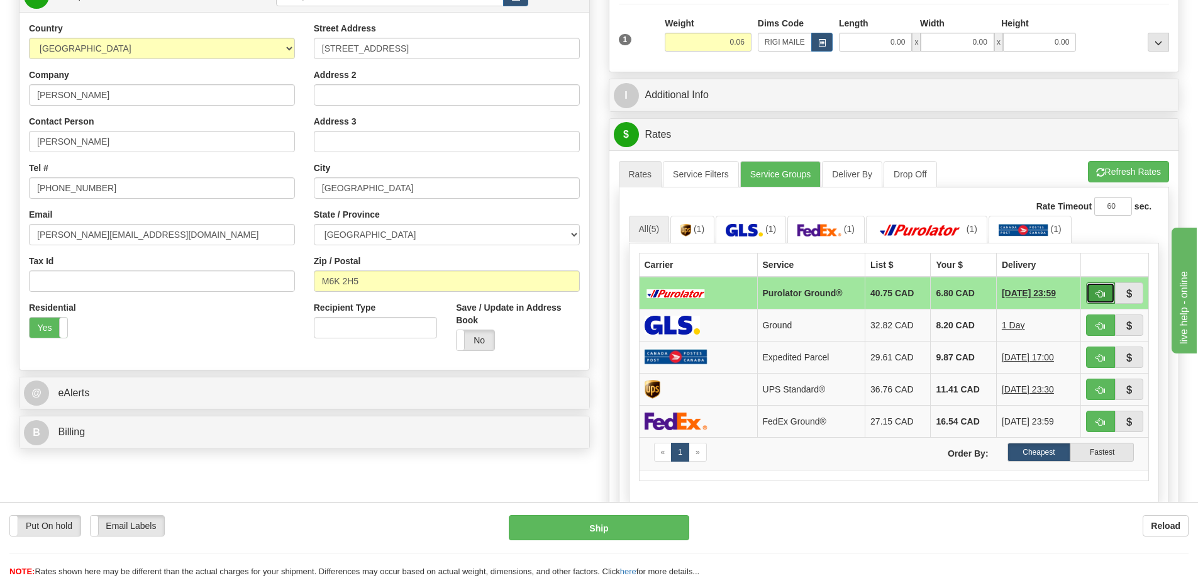
click at [1103, 296] on span "button" at bounding box center [1100, 294] width 9 height 8
type input "260"
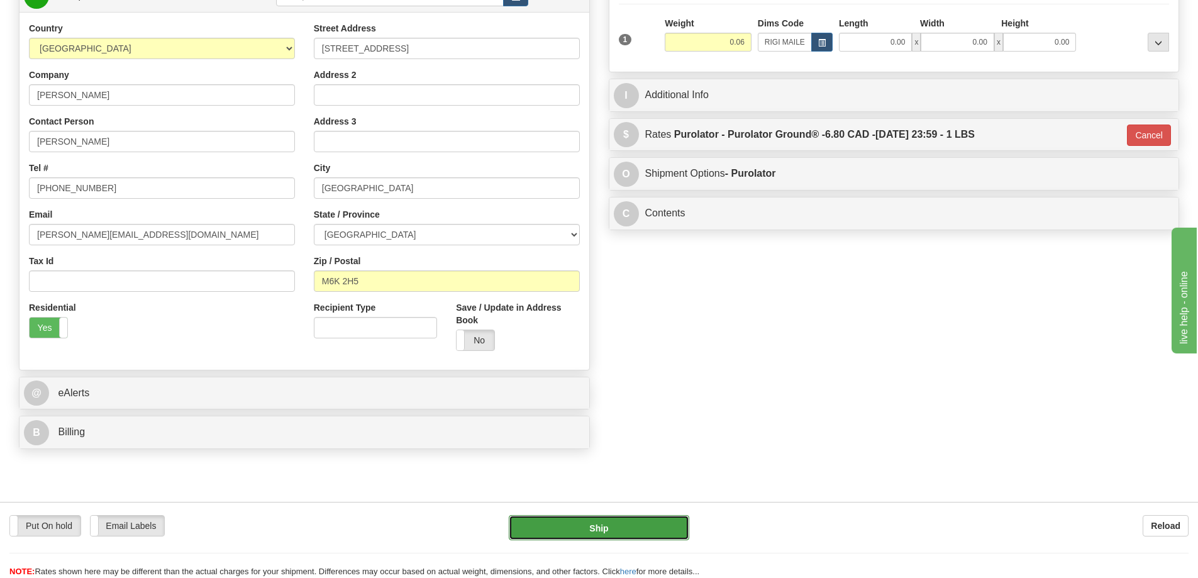
click at [658, 536] on button "Ship" at bounding box center [599, 527] width 180 height 25
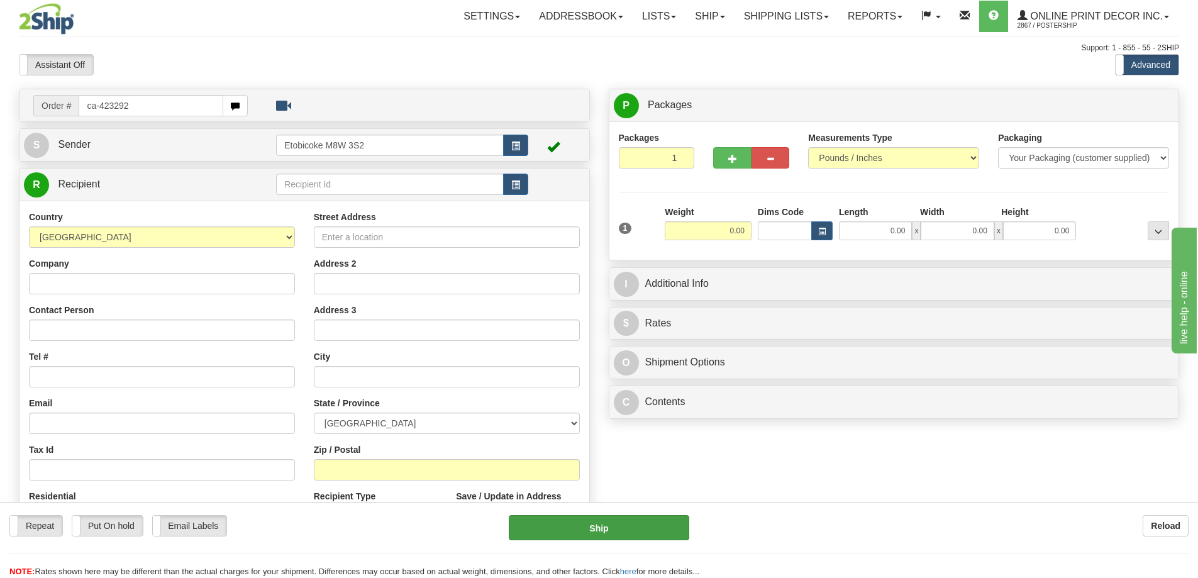
type input "ca-423292"
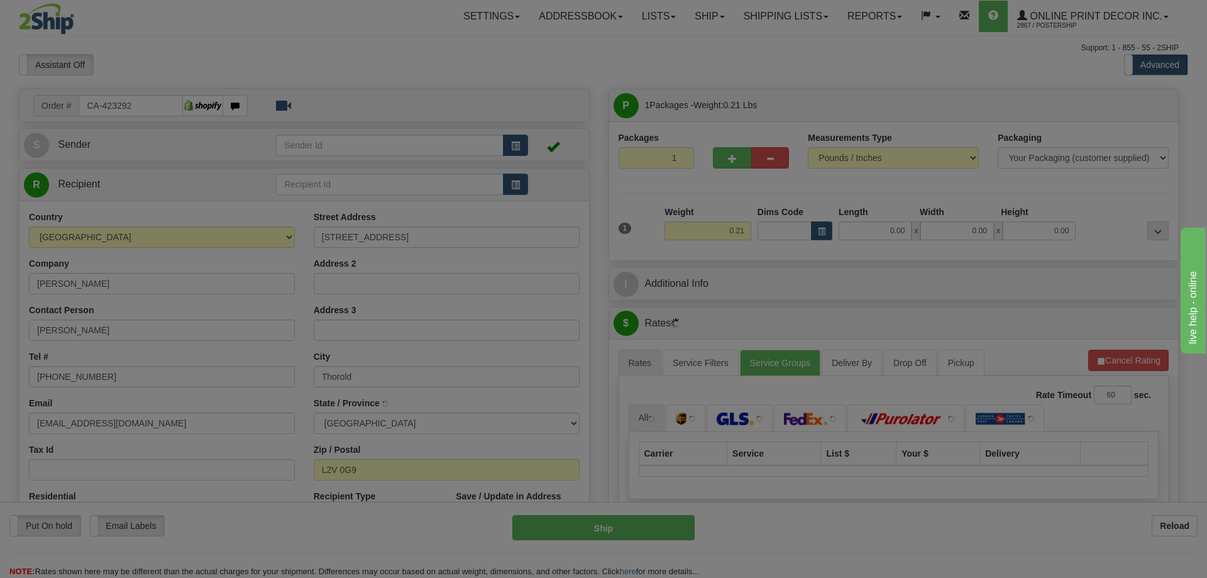
type input "[PERSON_NAME]"
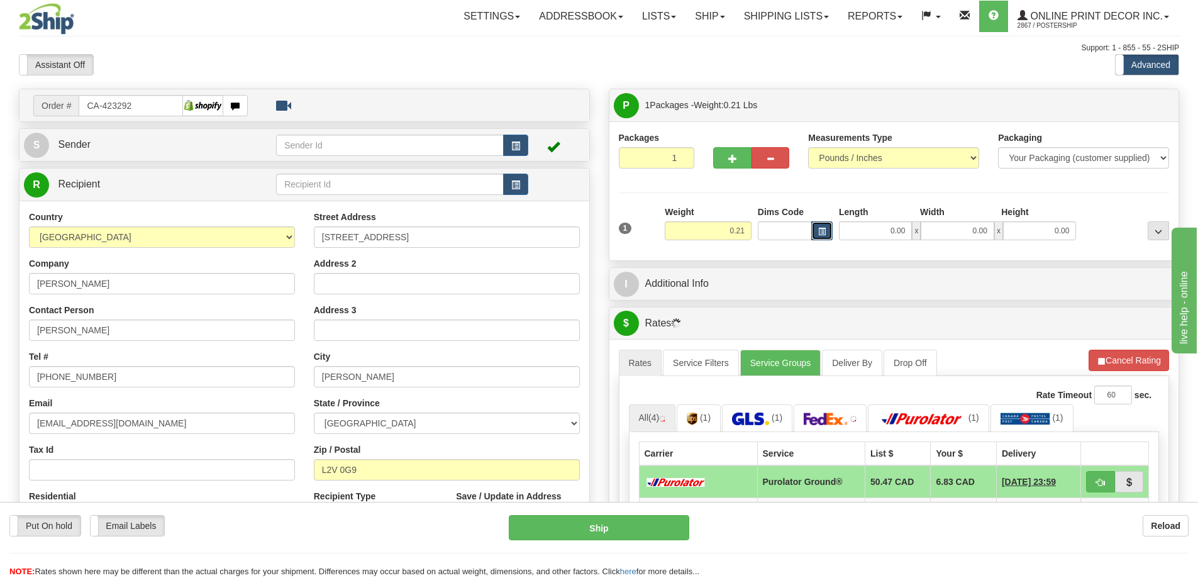
click at [825, 235] on span "button" at bounding box center [822, 231] width 8 height 7
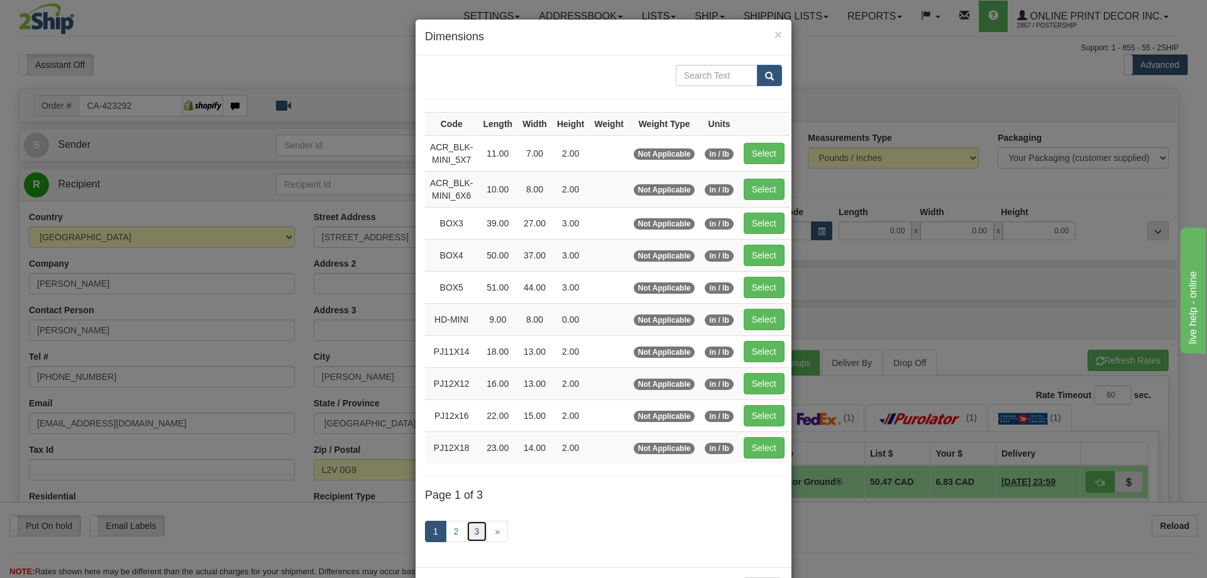
click at [475, 530] on link "3" at bounding box center [477, 531] width 21 height 21
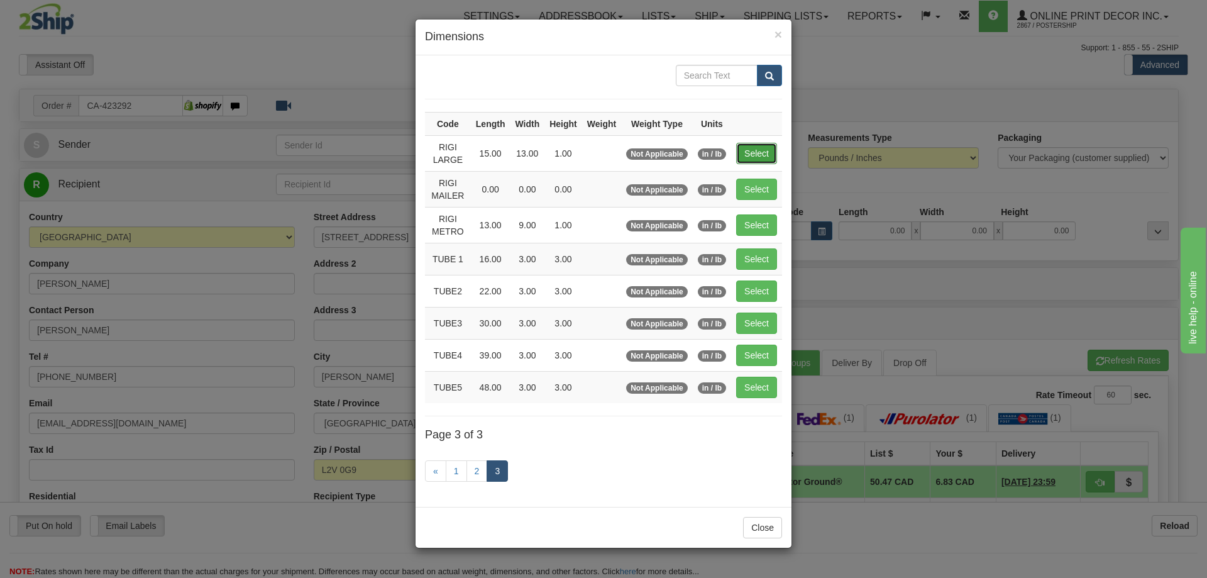
click at [762, 152] on button "Select" at bounding box center [756, 153] width 41 height 21
type input "RIGI LARGE"
type input "15.00"
type input "13.00"
type input "1.00"
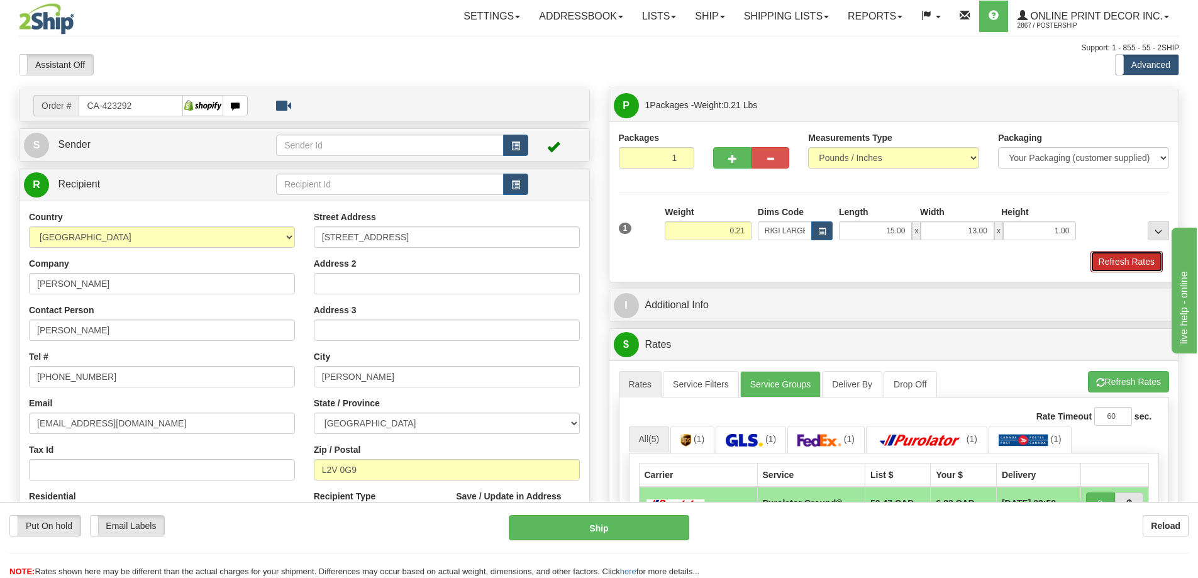
click at [1103, 257] on button "Refresh Rates" at bounding box center [1126, 261] width 72 height 21
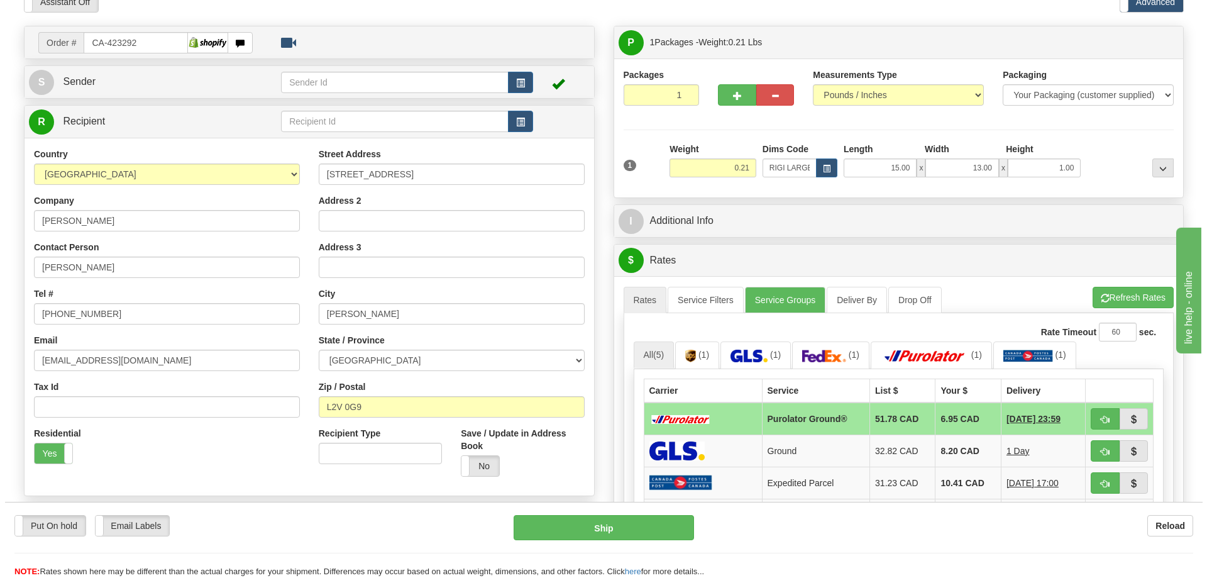
scroll to position [126, 0]
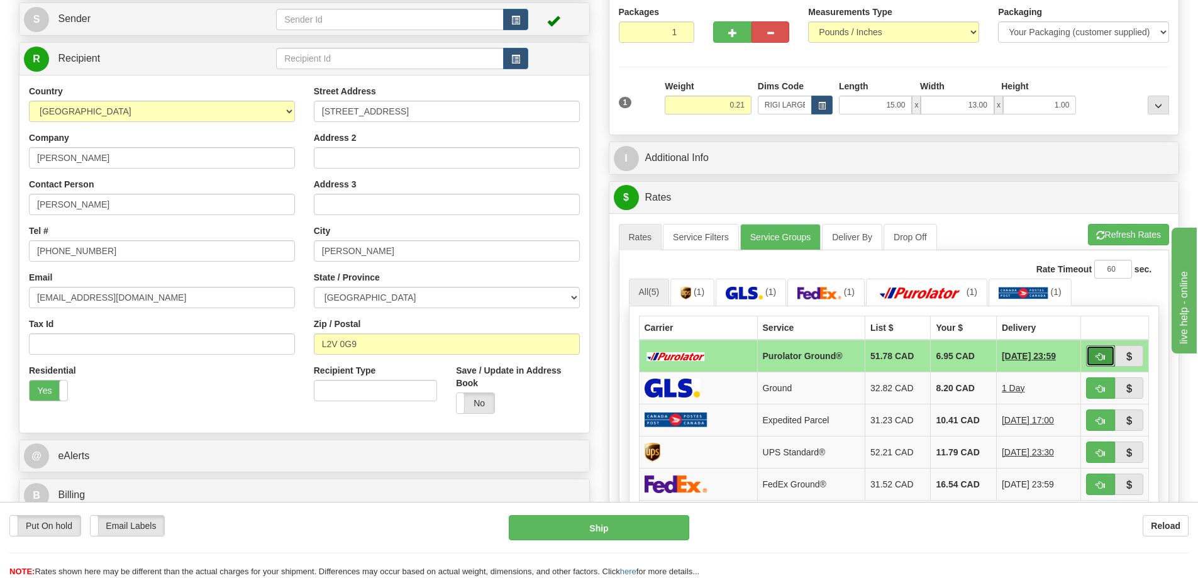
click at [1099, 355] on span "button" at bounding box center [1100, 357] width 9 height 8
type input "260"
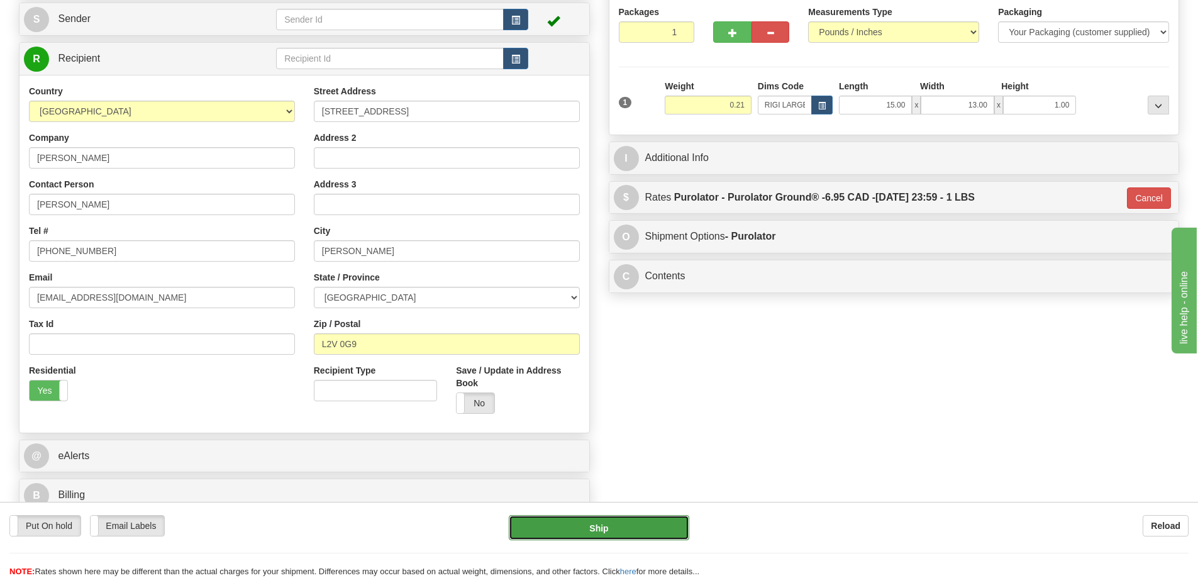
click at [653, 528] on button "Ship" at bounding box center [599, 527] width 180 height 25
